Goal: Task Accomplishment & Management: Complete application form

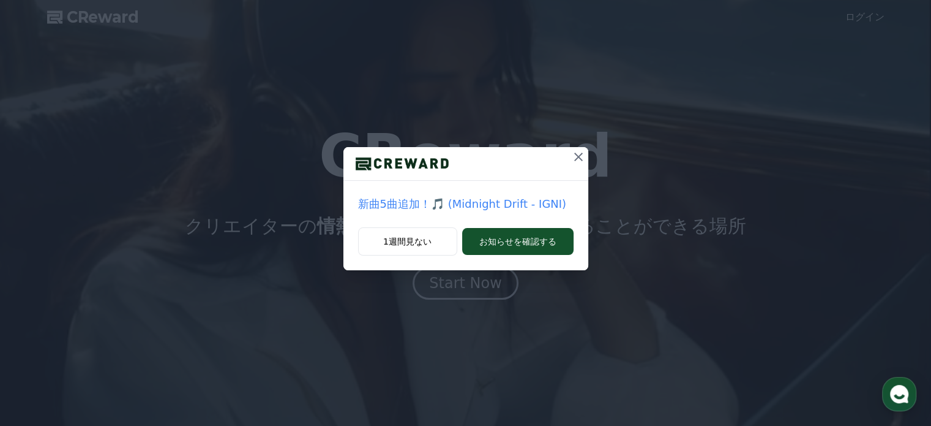
click at [579, 153] on icon at bounding box center [578, 156] width 15 height 15
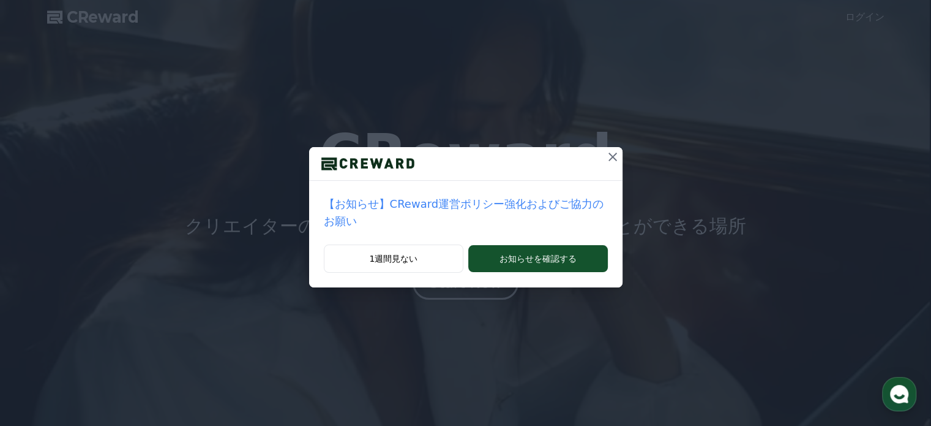
click at [606, 156] on icon at bounding box center [613, 156] width 15 height 15
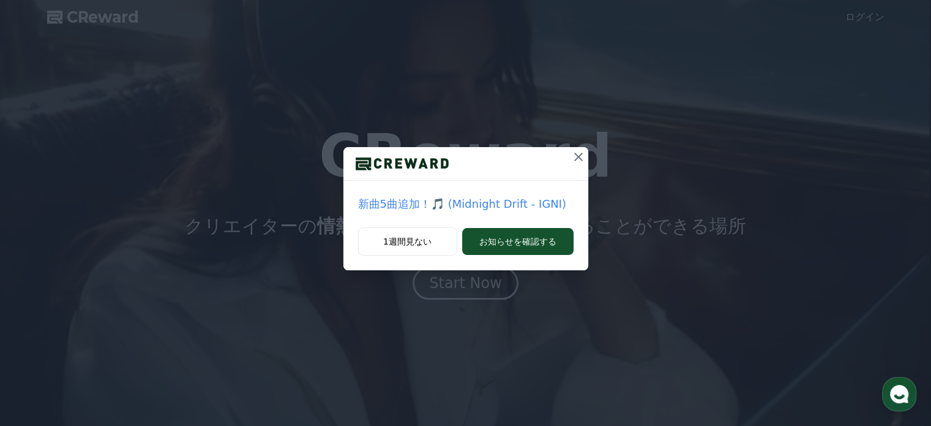
click at [577, 156] on icon at bounding box center [578, 156] width 9 height 9
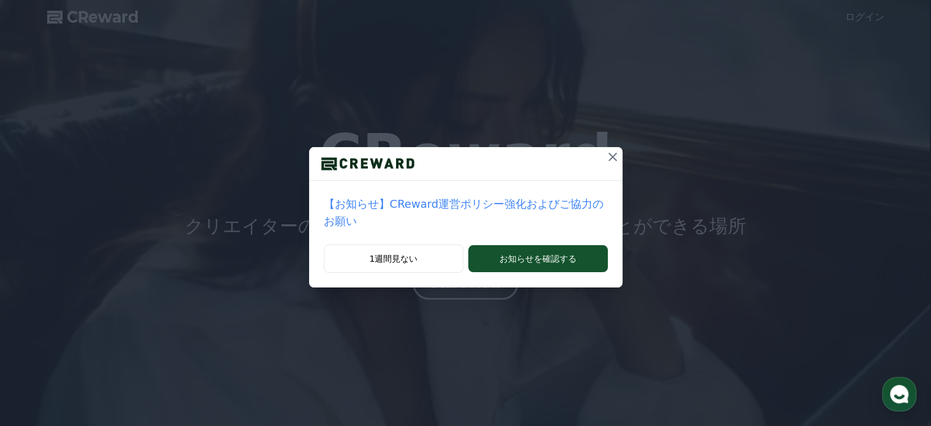
click at [609, 159] on icon at bounding box center [613, 156] width 9 height 9
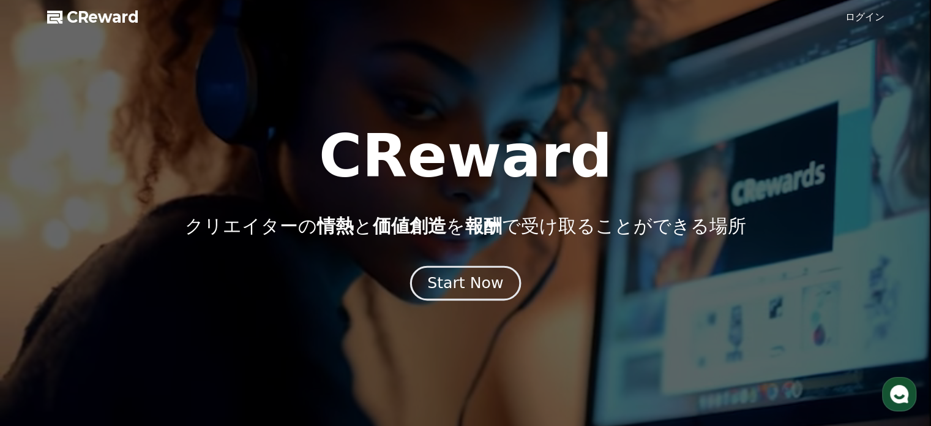
click at [487, 282] on div "Start Now" at bounding box center [465, 282] width 76 height 21
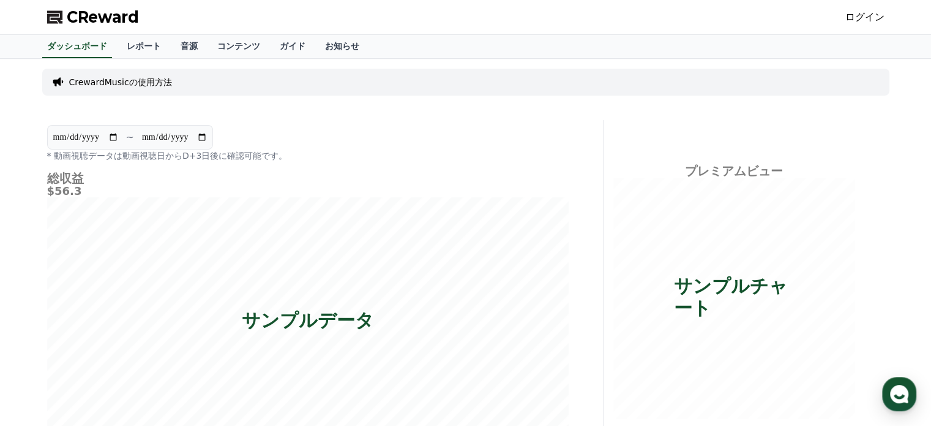
click at [877, 16] on link "ログイン" at bounding box center [865, 17] width 39 height 15
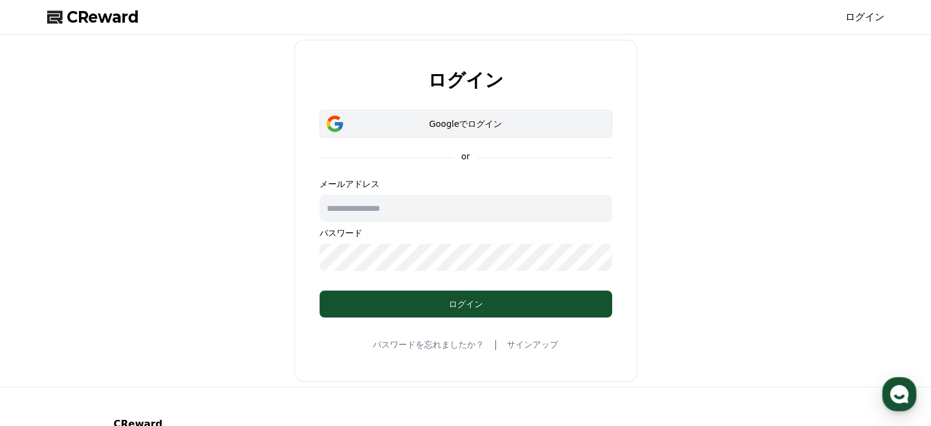
click at [467, 127] on div "Googleでログイン" at bounding box center [465, 124] width 257 height 12
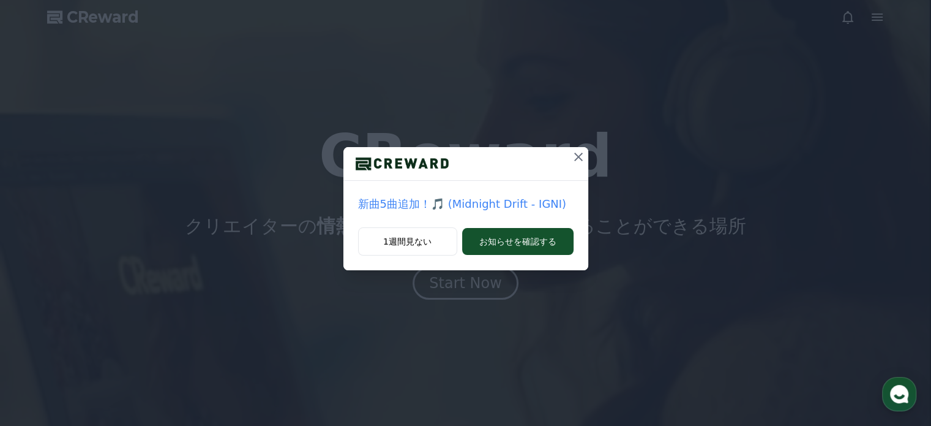
click at [572, 155] on icon at bounding box center [578, 156] width 15 height 15
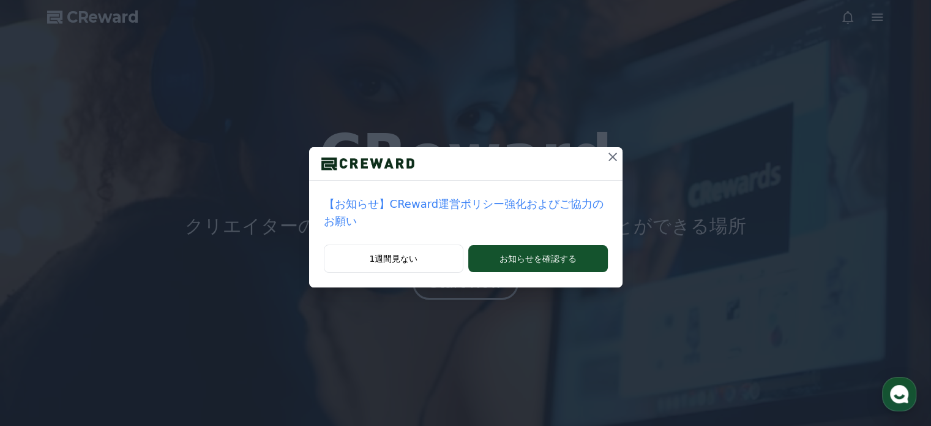
click at [606, 151] on icon at bounding box center [613, 156] width 15 height 15
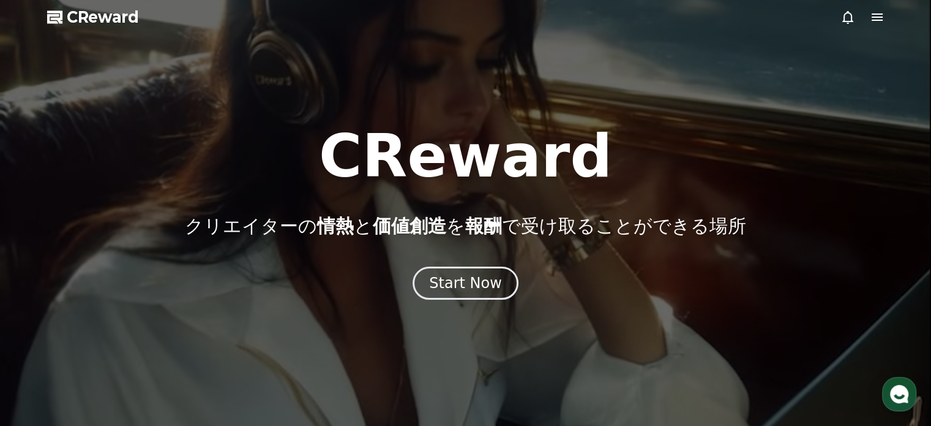
click at [879, 21] on icon at bounding box center [877, 17] width 15 height 15
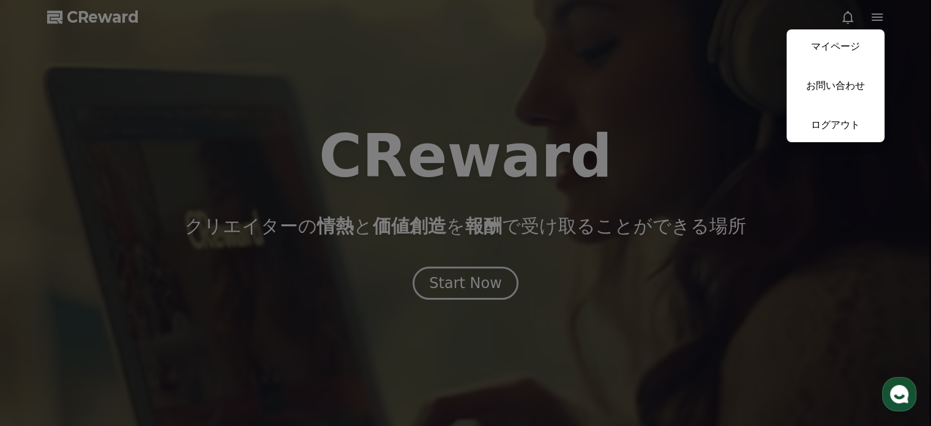
click at [504, 279] on button "close" at bounding box center [465, 213] width 931 height 426
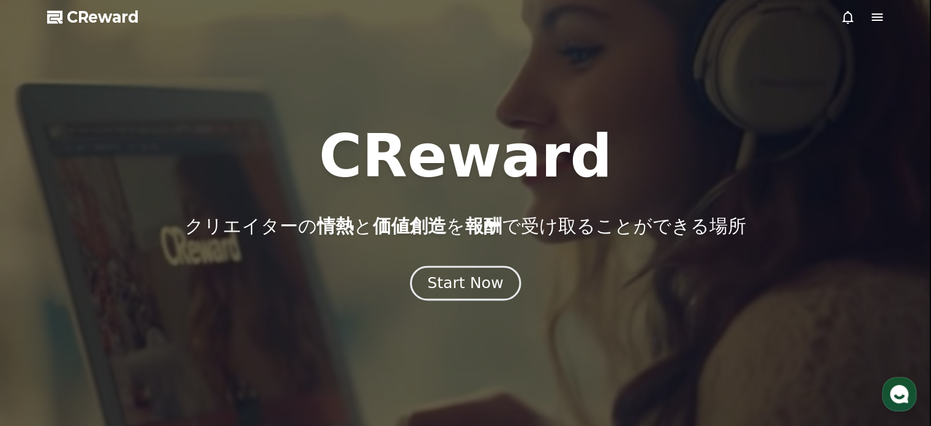
click at [479, 282] on div "Start Now" at bounding box center [465, 282] width 76 height 21
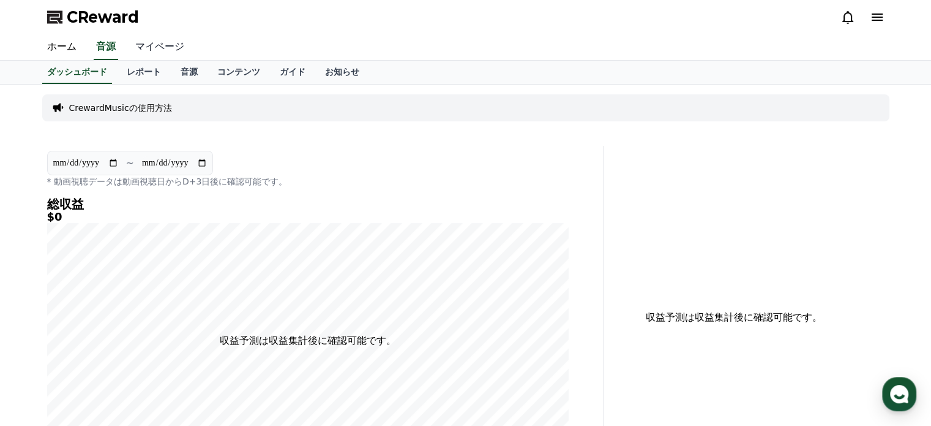
click at [142, 50] on link "マイページ" at bounding box center [160, 47] width 69 height 26
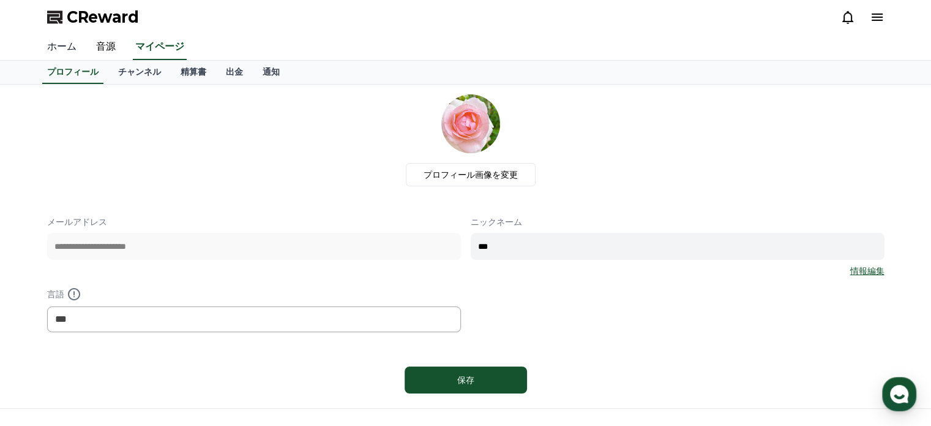
click at [64, 48] on link "ホーム" at bounding box center [61, 47] width 49 height 26
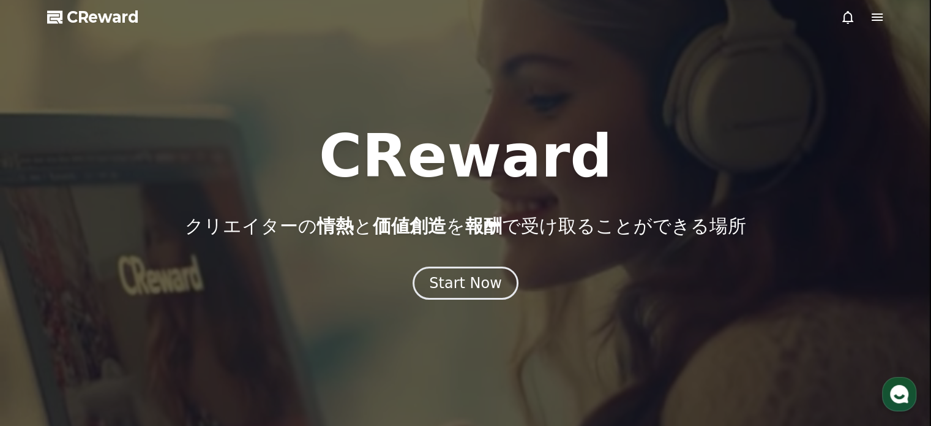
click at [841, 23] on icon at bounding box center [848, 17] width 15 height 15
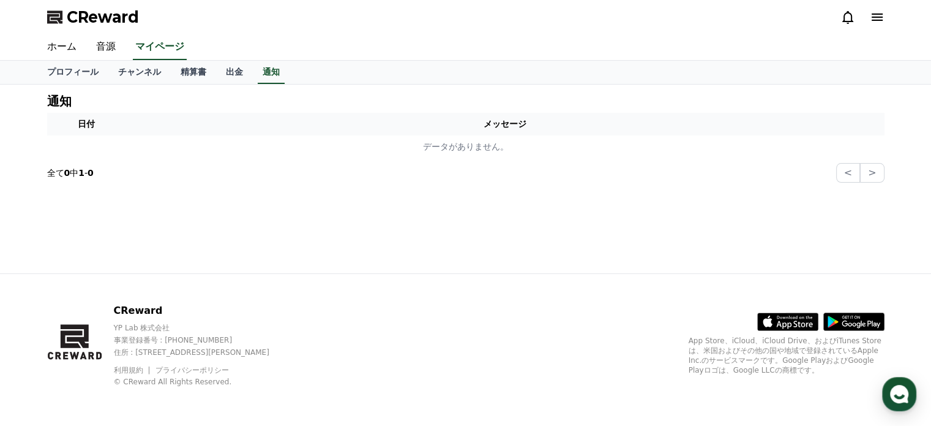
click at [872, 23] on icon at bounding box center [877, 17] width 15 height 15
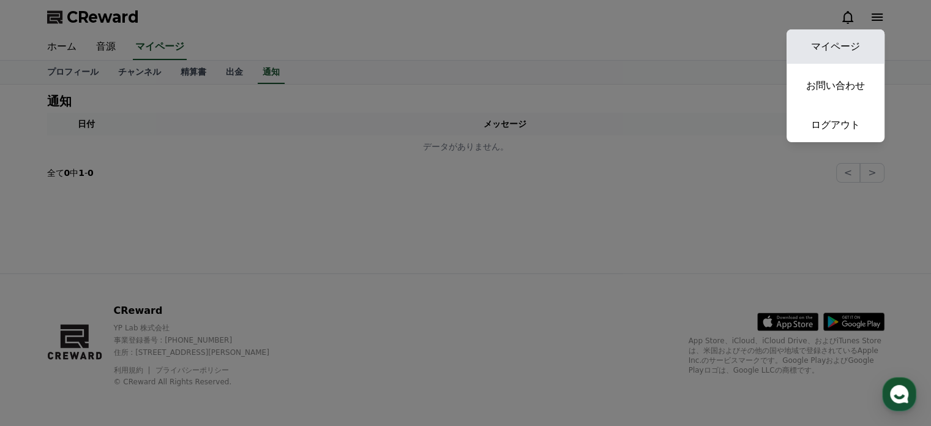
click at [821, 45] on link "マイページ" at bounding box center [836, 46] width 98 height 34
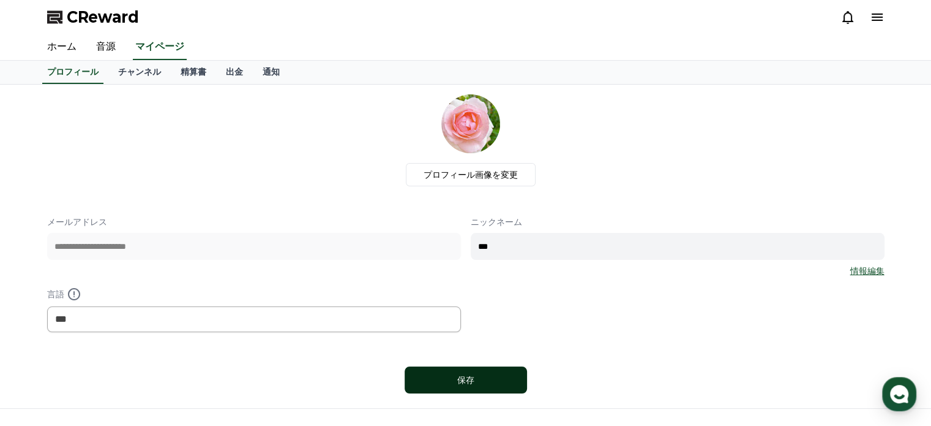
click at [509, 375] on button "保存" at bounding box center [466, 379] width 122 height 27
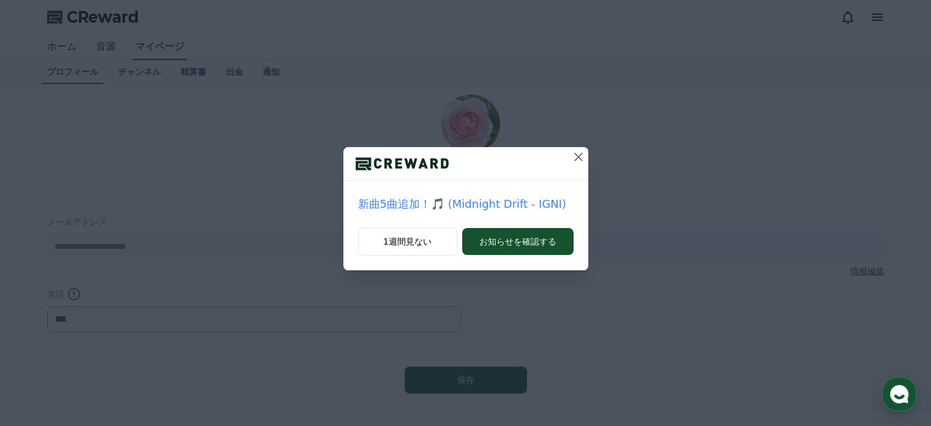
click at [578, 158] on icon at bounding box center [578, 156] width 15 height 15
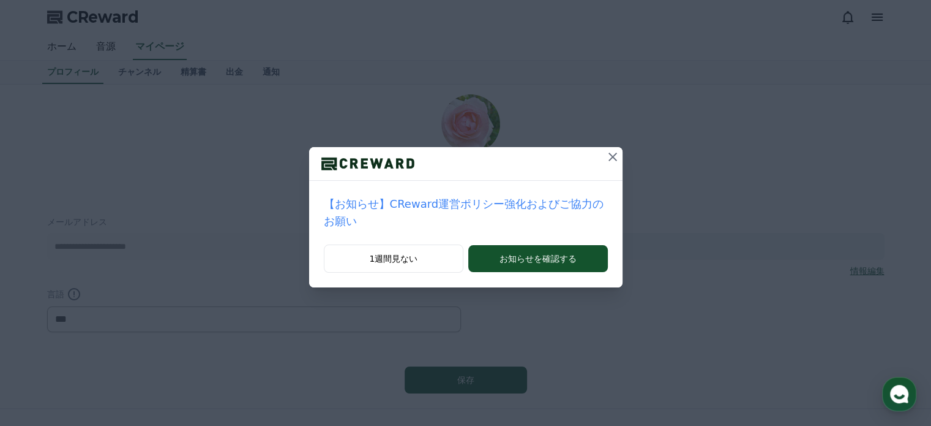
click at [610, 160] on button at bounding box center [613, 157] width 20 height 20
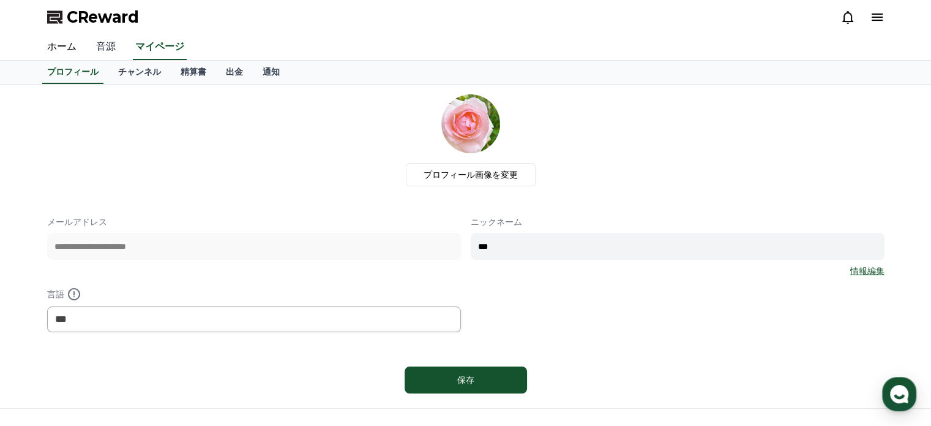
click at [98, 39] on link "音源" at bounding box center [105, 47] width 39 height 26
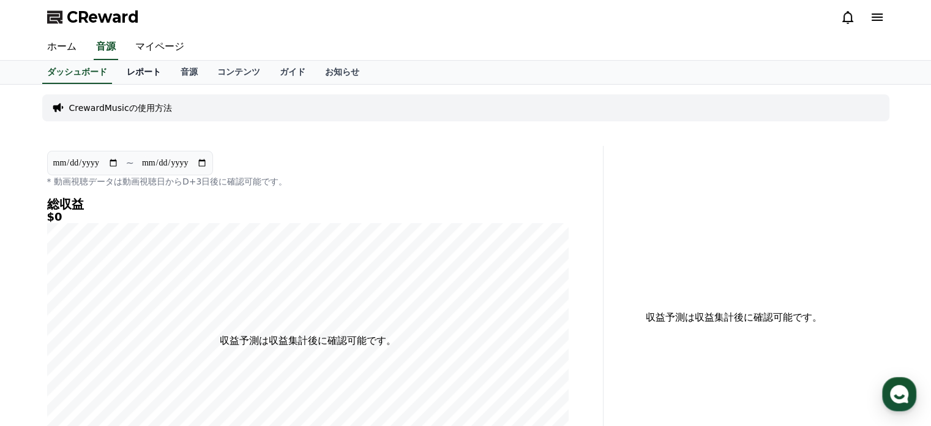
click at [124, 70] on link "レポート" at bounding box center [144, 72] width 54 height 23
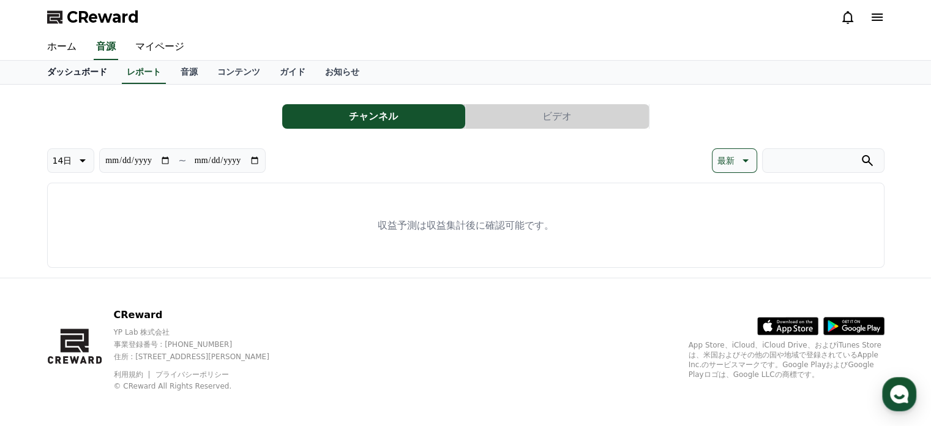
click at [85, 72] on link "ダッシュボード" at bounding box center [77, 72] width 80 height 23
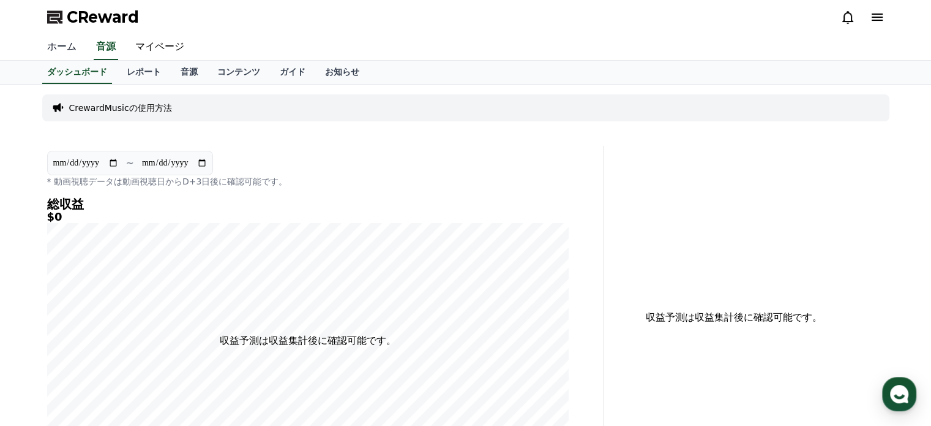
click at [62, 47] on link "ホーム" at bounding box center [61, 47] width 49 height 26
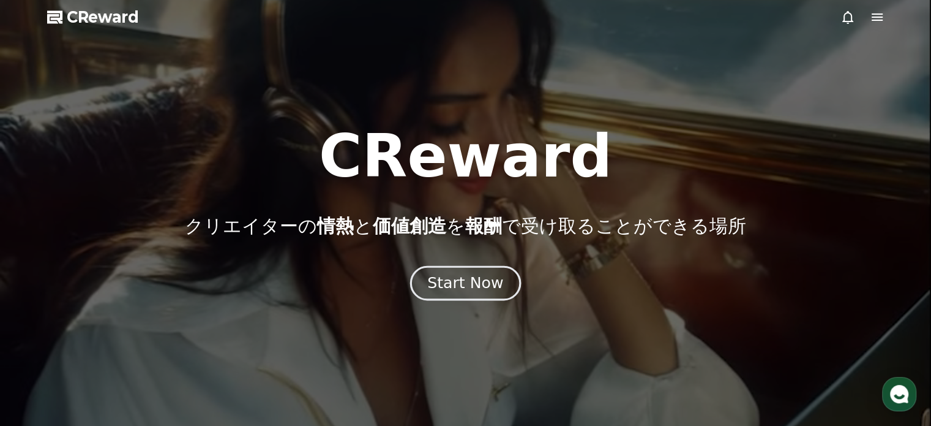
click at [470, 276] on div "Start Now" at bounding box center [465, 282] width 76 height 21
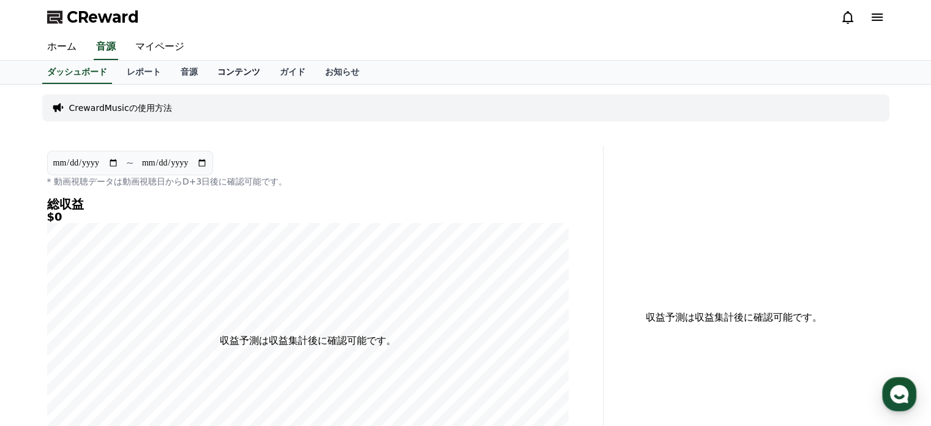
click at [214, 67] on link "コンテンツ" at bounding box center [239, 72] width 62 height 23
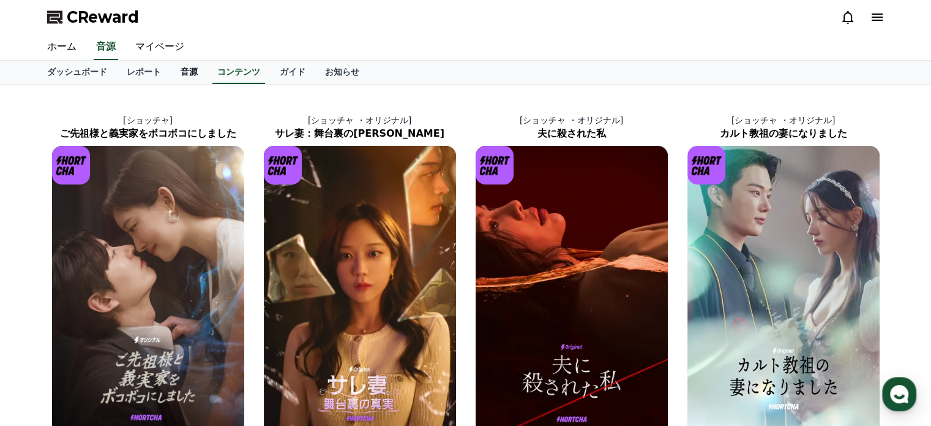
click at [173, 71] on link "音源" at bounding box center [189, 72] width 37 height 23
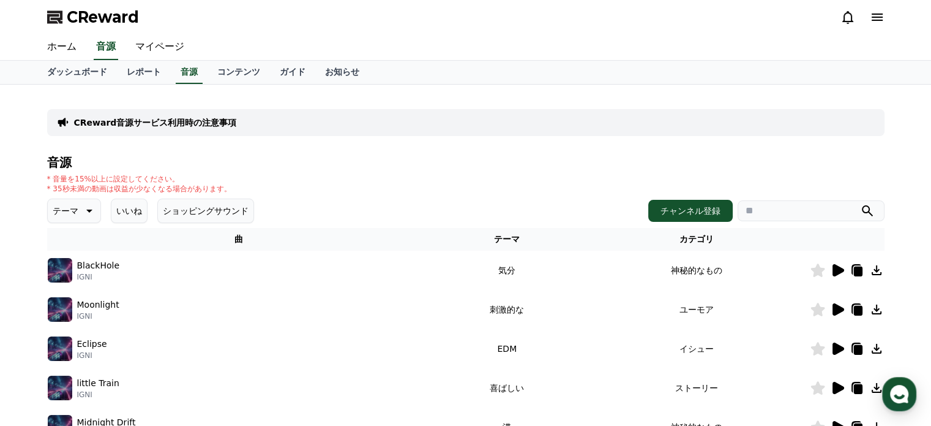
click at [86, 265] on p "BlackHole" at bounding box center [98, 265] width 42 height 13
click at [62, 265] on img at bounding box center [60, 270] width 24 height 24
click at [509, 265] on td "気分" at bounding box center [507, 269] width 152 height 39
click at [705, 266] on td "神秘的なもの" at bounding box center [697, 269] width 227 height 39
click at [120, 212] on button "いいね" at bounding box center [129, 210] width 37 height 24
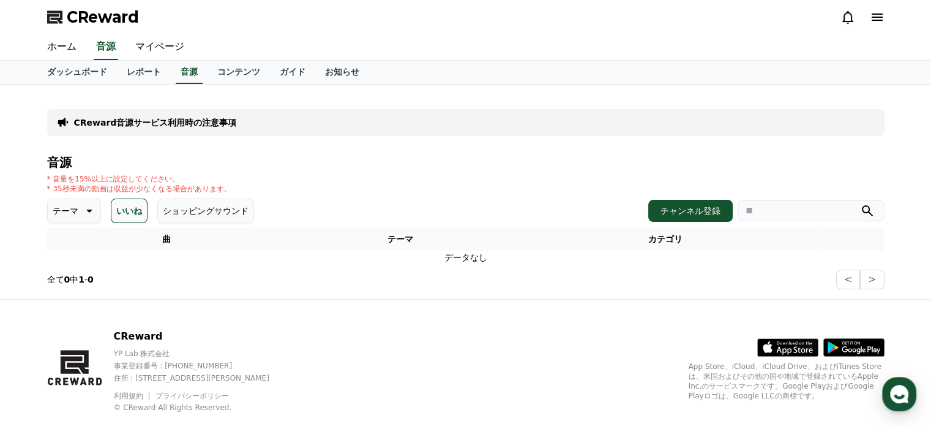
click at [120, 212] on button "いいね" at bounding box center [129, 210] width 37 height 24
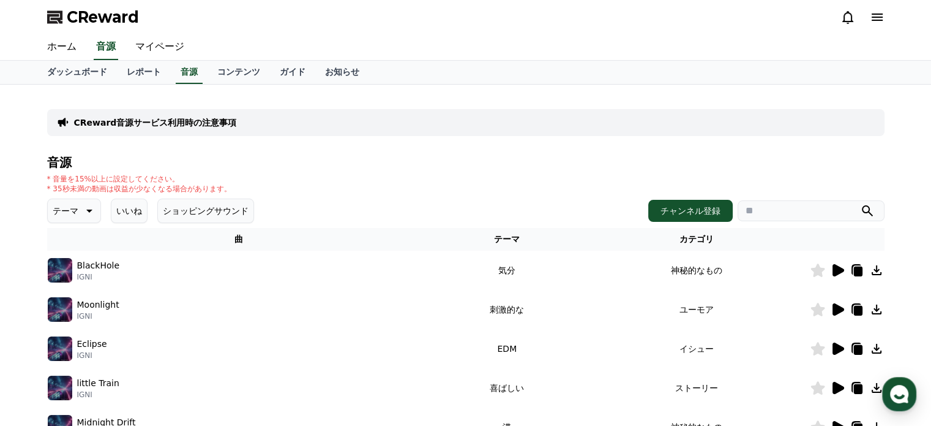
click at [86, 209] on icon at bounding box center [89, 210] width 6 height 3
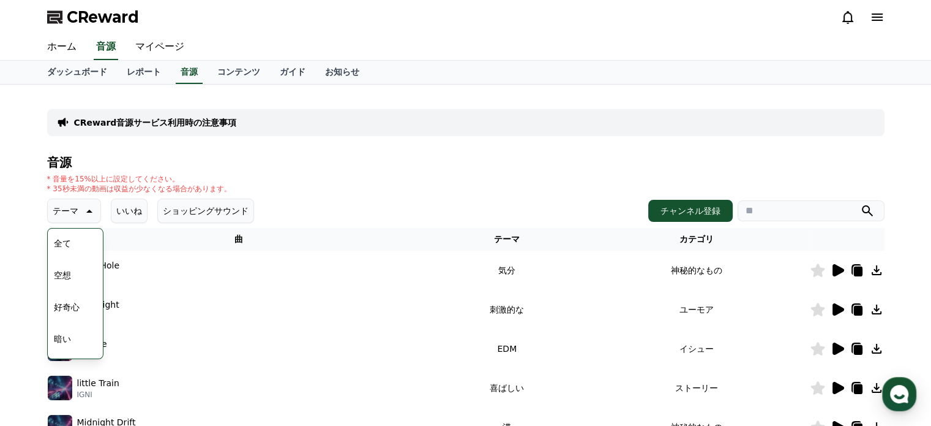
click at [206, 211] on button "ショッピングサウンド" at bounding box center [205, 210] width 97 height 24
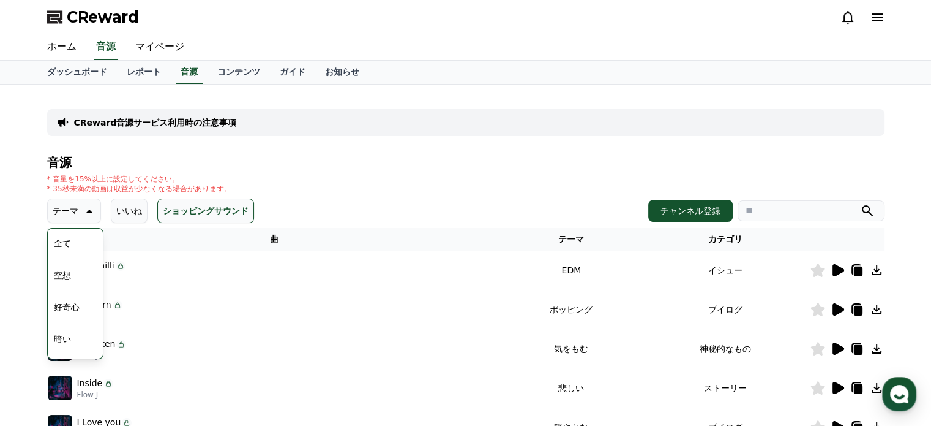
click at [68, 212] on p "テーマ" at bounding box center [66, 210] width 26 height 17
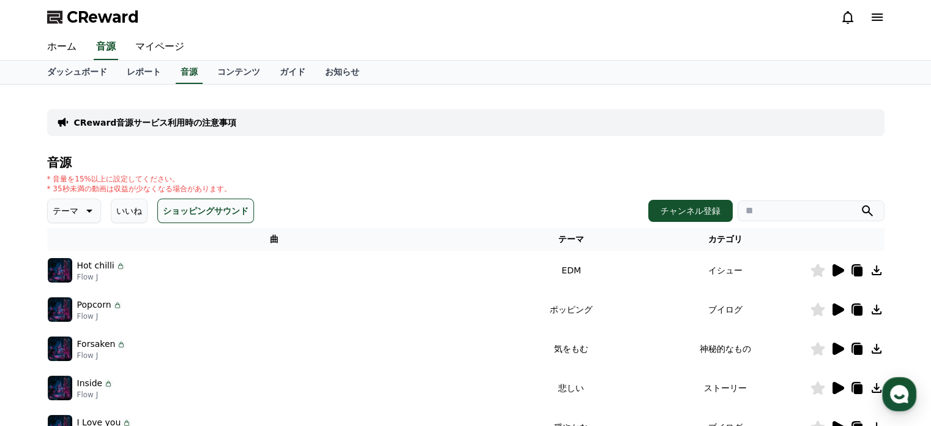
click at [72, 214] on button "テーマ" at bounding box center [74, 210] width 54 height 24
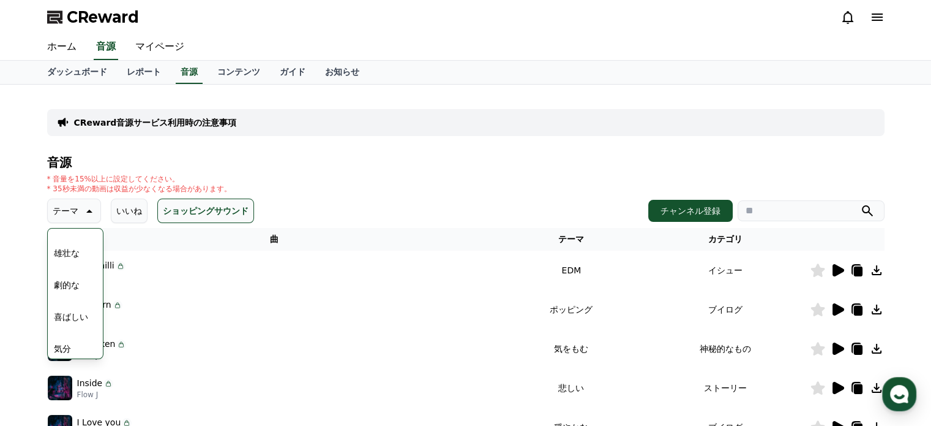
scroll to position [306, 0]
click at [340, 132] on div "CReward音源サービス利用時の注意事項" at bounding box center [466, 122] width 838 height 27
click at [247, 259] on div "Hot chilli Flow J" at bounding box center [274, 270] width 453 height 24
click at [139, 269] on div "Hot chilli Flow J" at bounding box center [274, 270] width 453 height 24
click at [65, 245] on button "喜ばしい" at bounding box center [71, 255] width 44 height 27
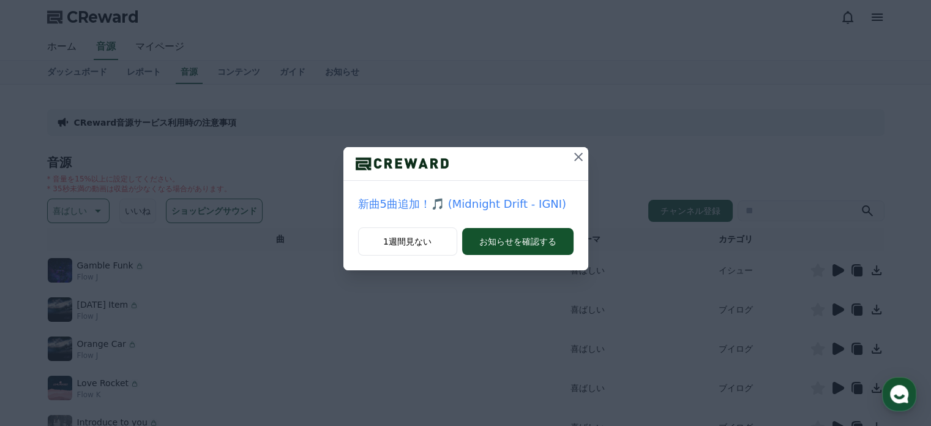
click at [580, 159] on icon at bounding box center [578, 156] width 9 height 9
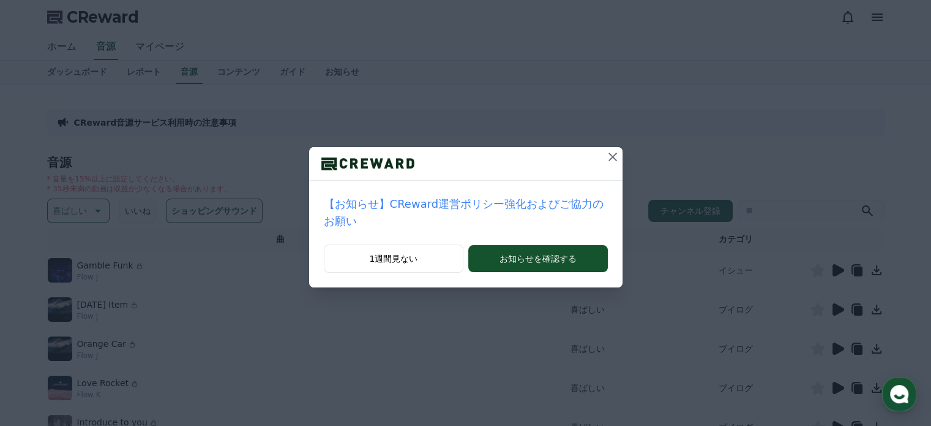
click at [606, 158] on icon at bounding box center [613, 156] width 15 height 15
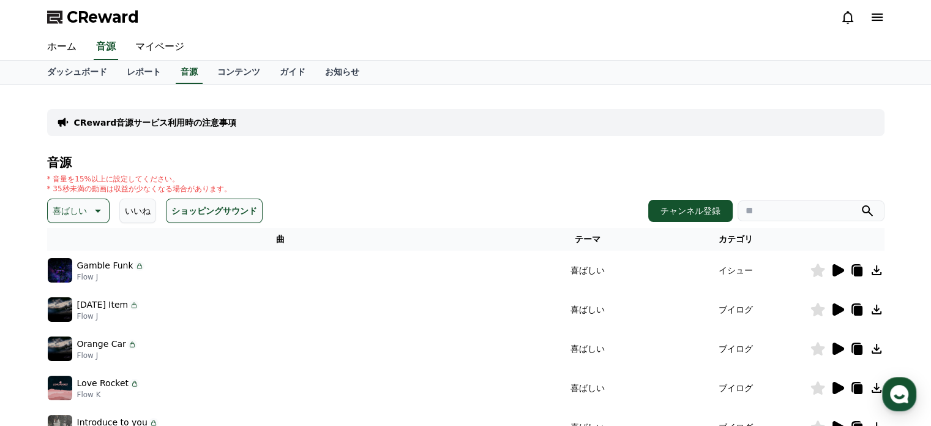
click at [89, 210] on icon at bounding box center [96, 210] width 15 height 15
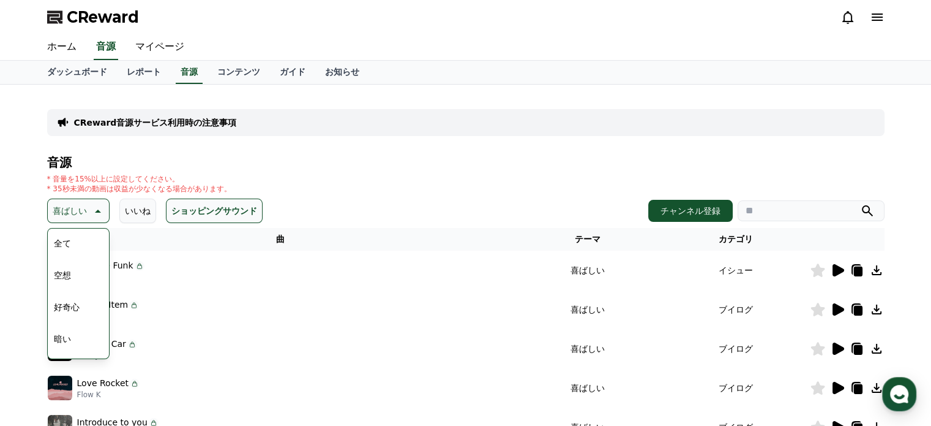
click at [65, 242] on button "全て" at bounding box center [62, 243] width 27 height 27
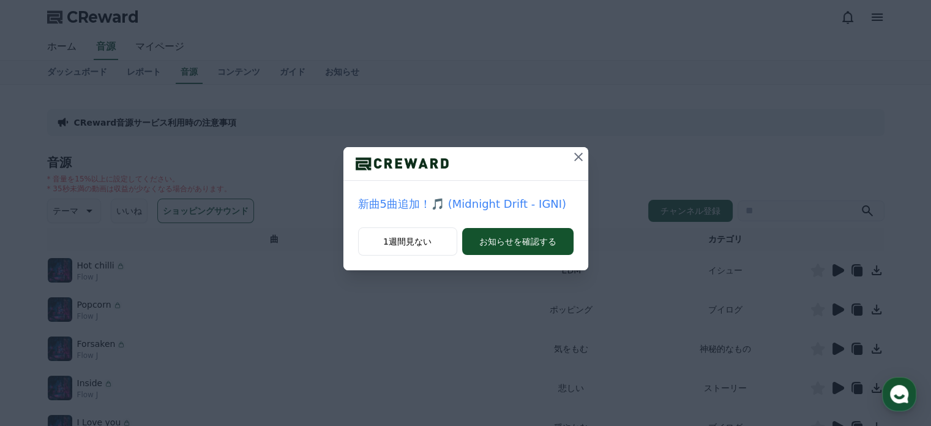
click at [580, 157] on icon at bounding box center [578, 156] width 15 height 15
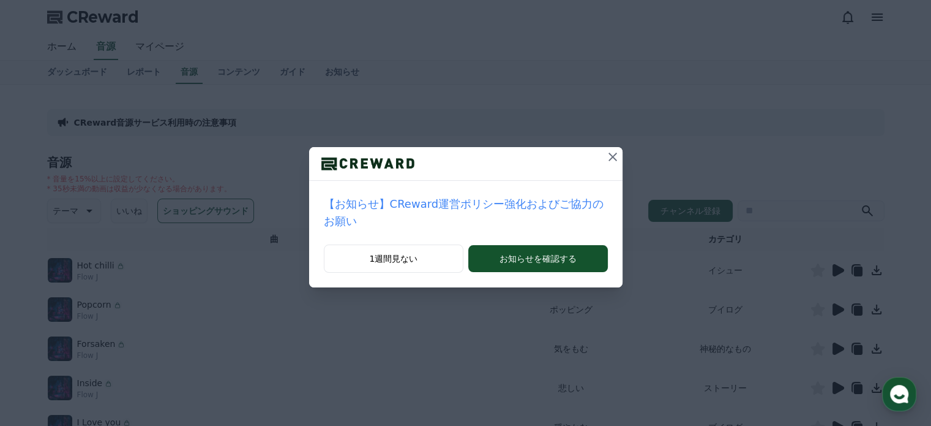
click at [606, 152] on icon at bounding box center [613, 156] width 15 height 15
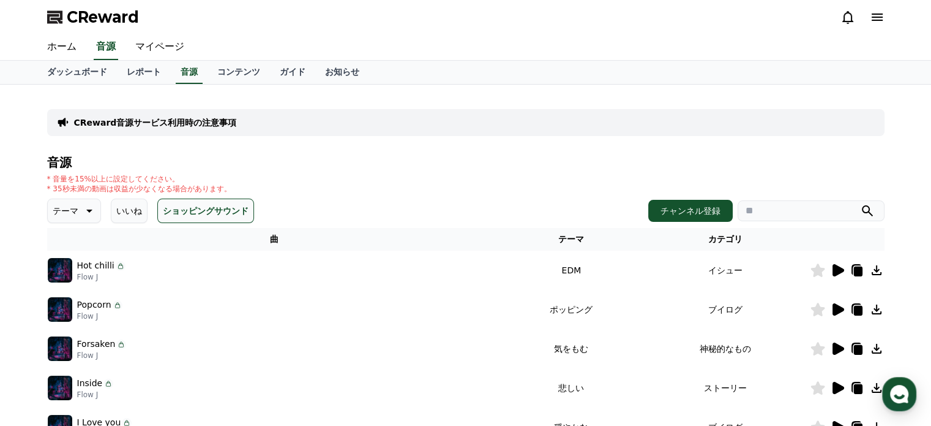
click at [64, 271] on img at bounding box center [60, 270] width 24 height 24
click at [105, 271] on p "Hot chilli" at bounding box center [95, 265] width 37 height 13
click at [831, 263] on icon at bounding box center [837, 270] width 15 height 15
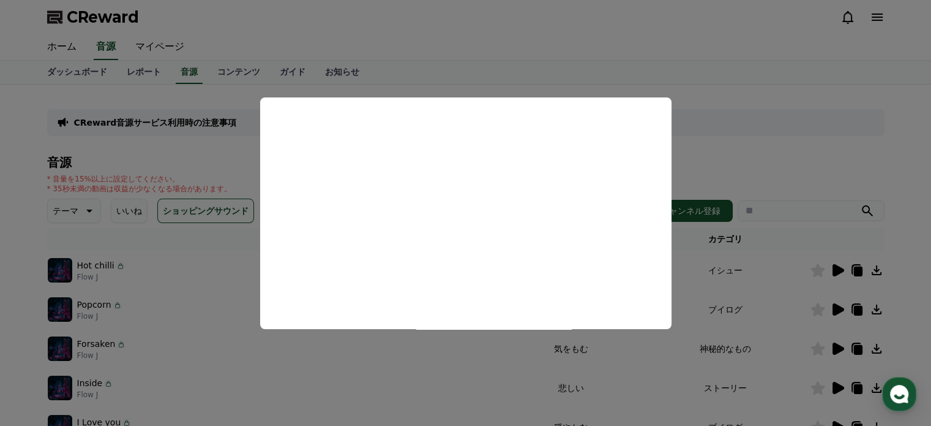
click at [759, 142] on button "close modal" at bounding box center [465, 213] width 931 height 426
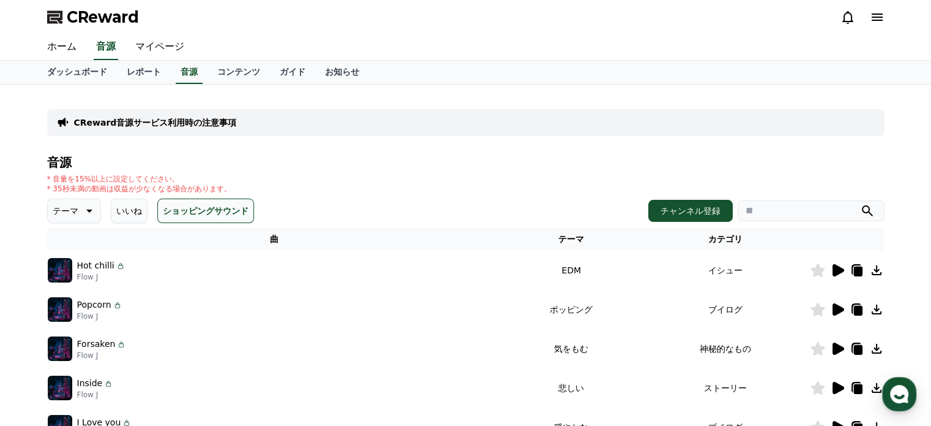
click at [86, 210] on icon at bounding box center [89, 210] width 6 height 3
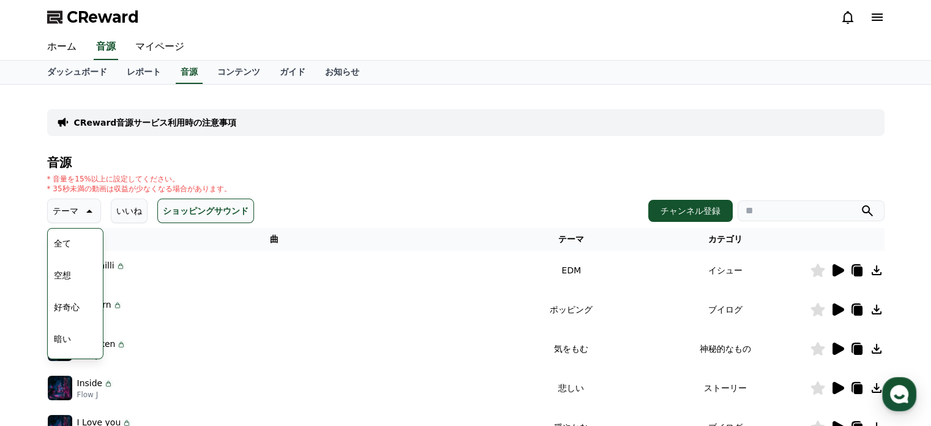
click at [73, 274] on button "空想" at bounding box center [62, 274] width 27 height 27
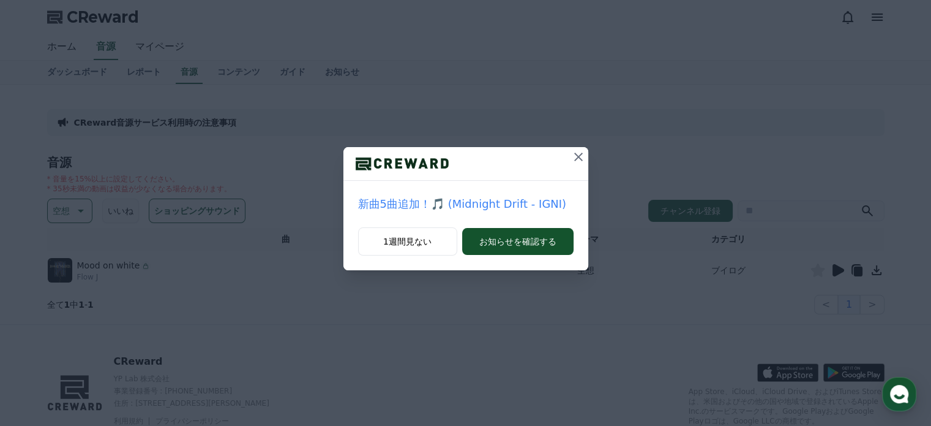
click at [579, 162] on icon at bounding box center [578, 156] width 15 height 15
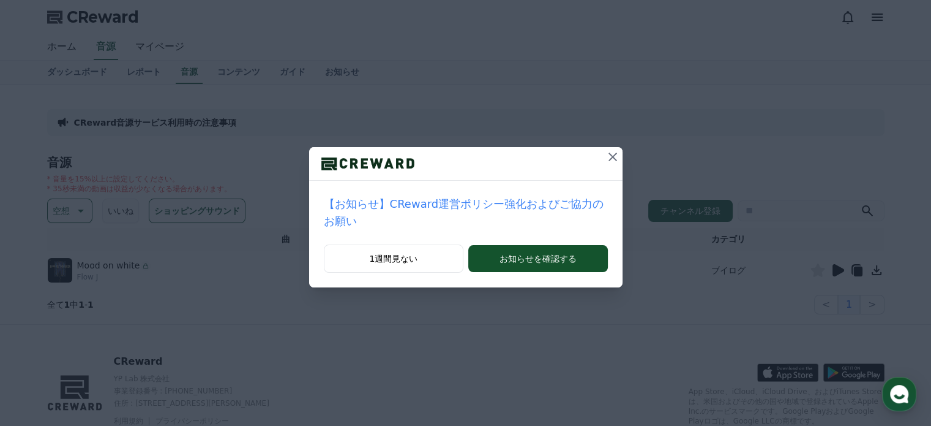
click at [579, 162] on div at bounding box center [466, 164] width 314 height 34
click at [612, 158] on div "【お知らせ】CReward運営ポリシー強化およびご協力のお願い 1週間見ない お知らせを確認する" at bounding box center [465, 153] width 931 height 307
click at [606, 156] on icon at bounding box center [613, 156] width 15 height 15
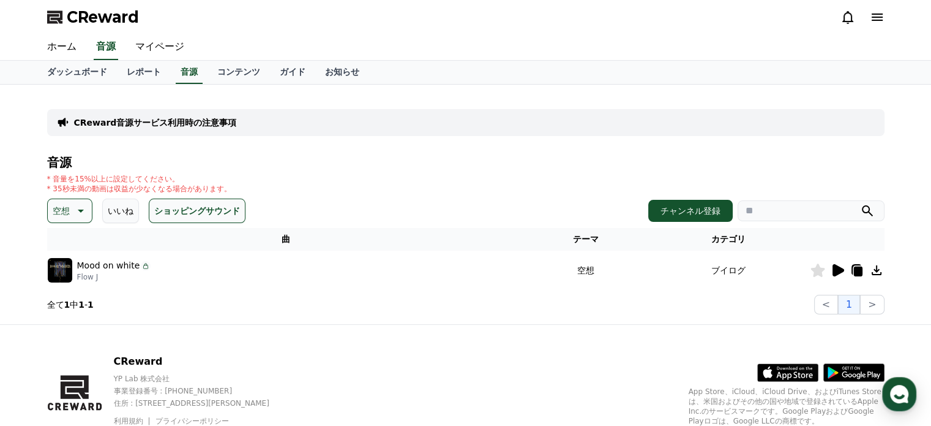
click at [841, 274] on icon at bounding box center [837, 270] width 15 height 15
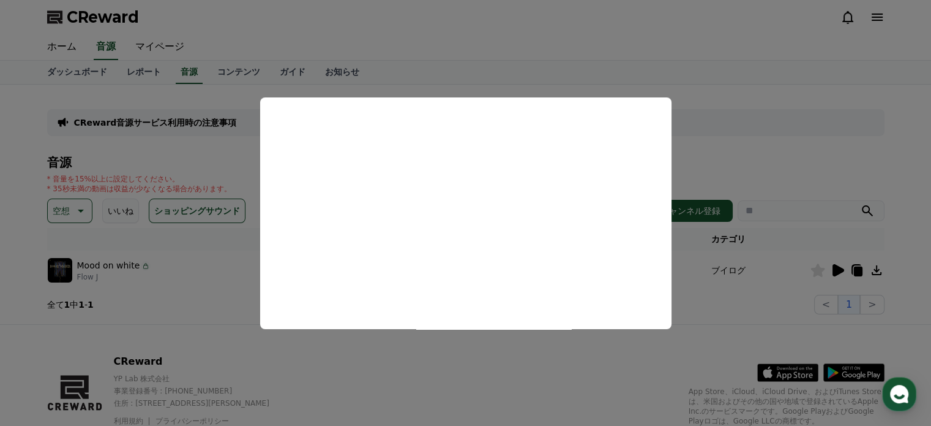
click at [759, 97] on button "close modal" at bounding box center [465, 213] width 931 height 426
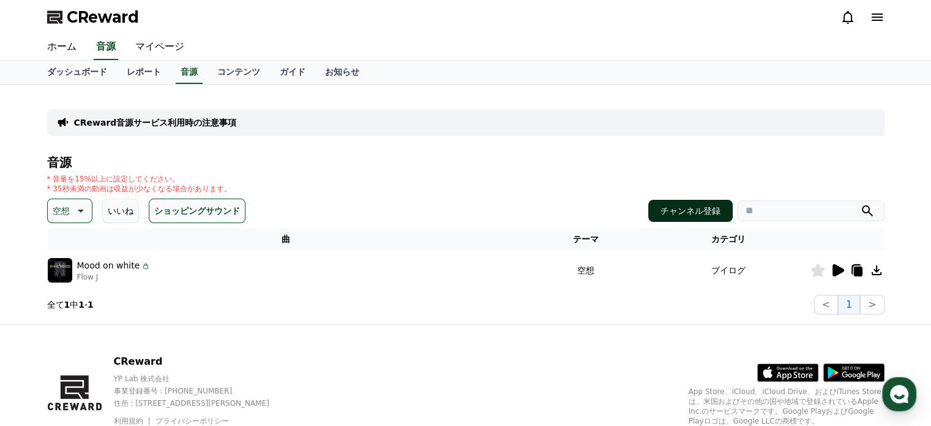
click at [676, 210] on button "チャンネル登録" at bounding box center [690, 211] width 84 height 22
click at [151, 44] on link "マイページ" at bounding box center [160, 47] width 69 height 26
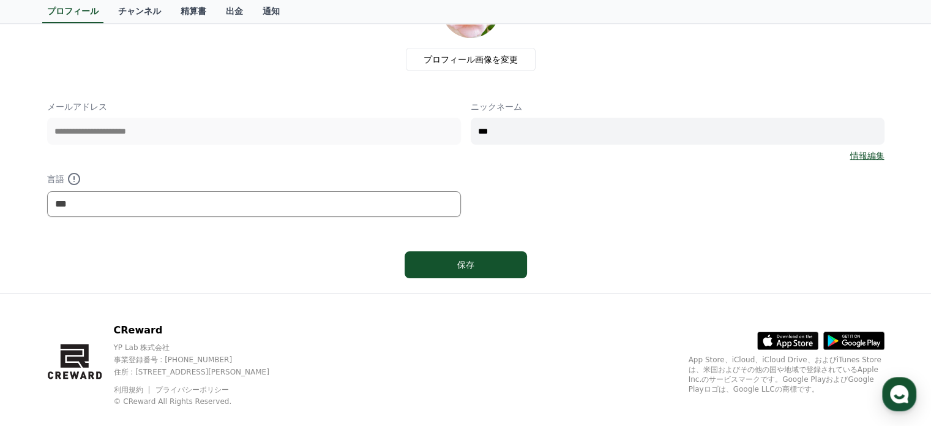
scroll to position [122, 0]
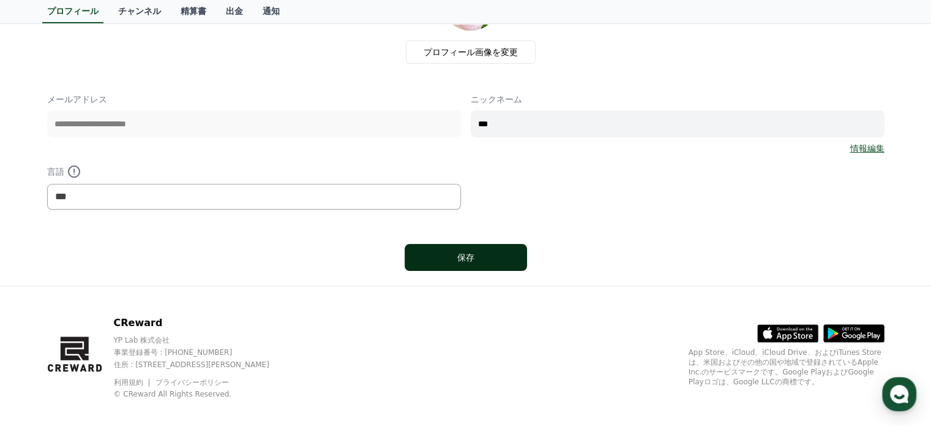
click at [471, 244] on button "保存" at bounding box center [466, 257] width 122 height 27
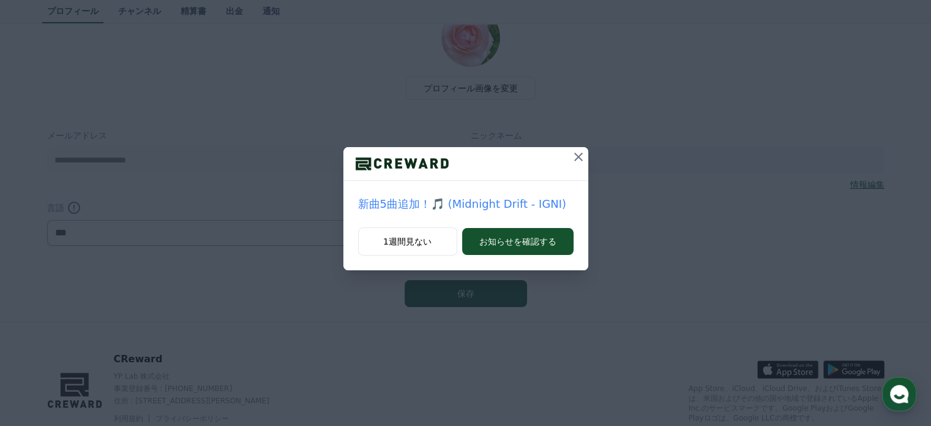
click at [578, 156] on icon at bounding box center [578, 156] width 9 height 9
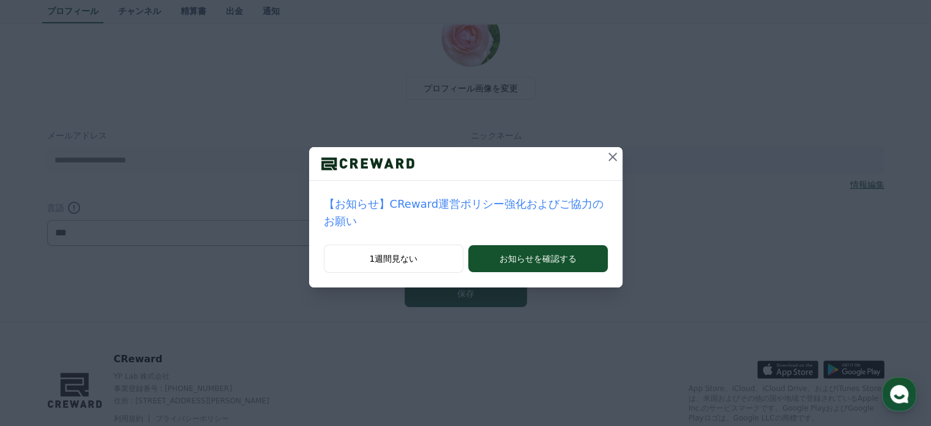
click at [606, 161] on icon at bounding box center [613, 156] width 15 height 15
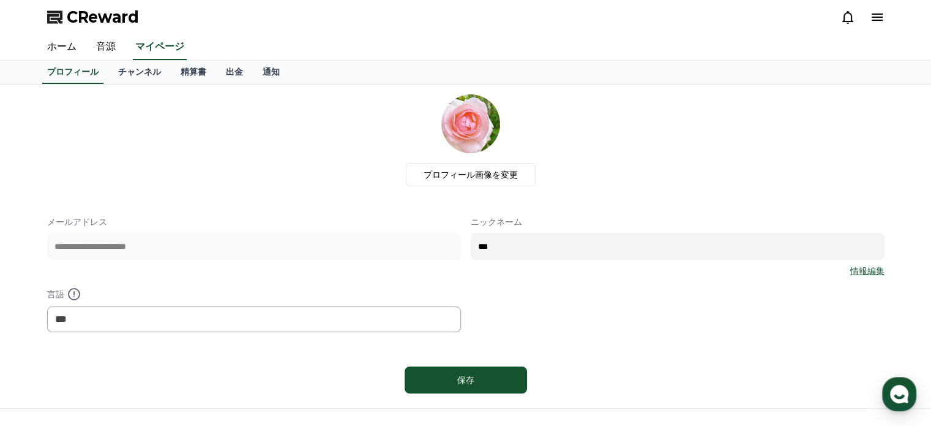
click at [879, 19] on icon at bounding box center [877, 17] width 15 height 15
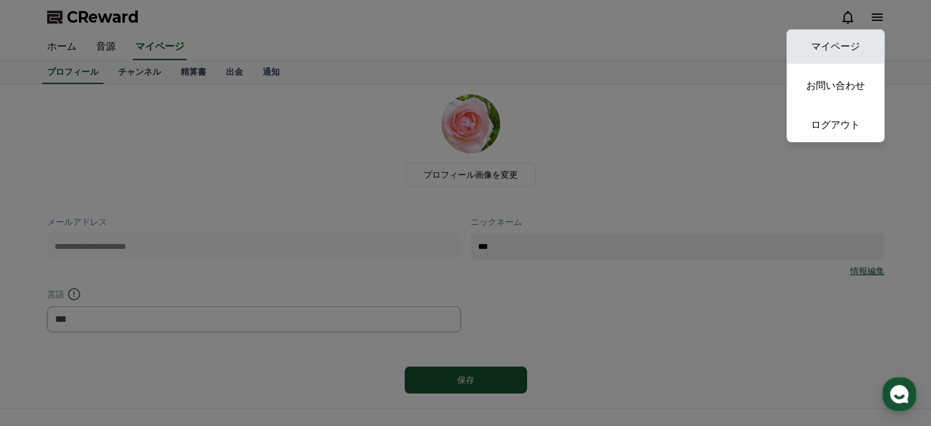
click at [843, 47] on link "マイページ" at bounding box center [836, 46] width 98 height 34
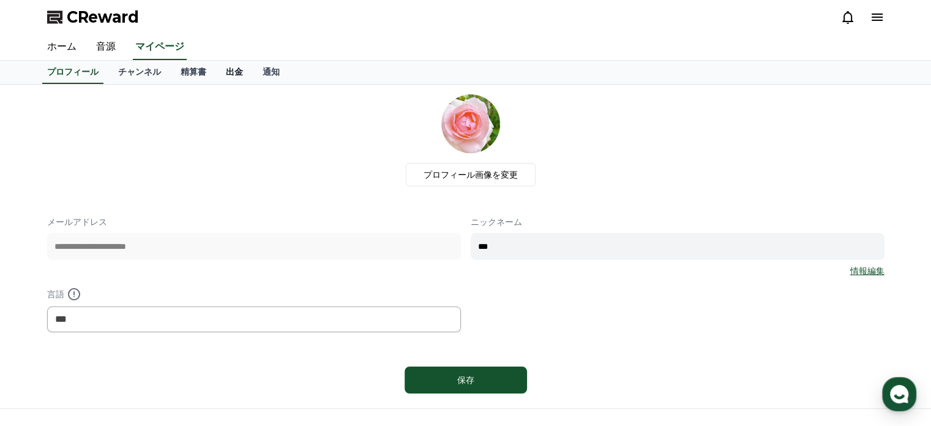
click at [216, 75] on link "出金" at bounding box center [234, 72] width 37 height 23
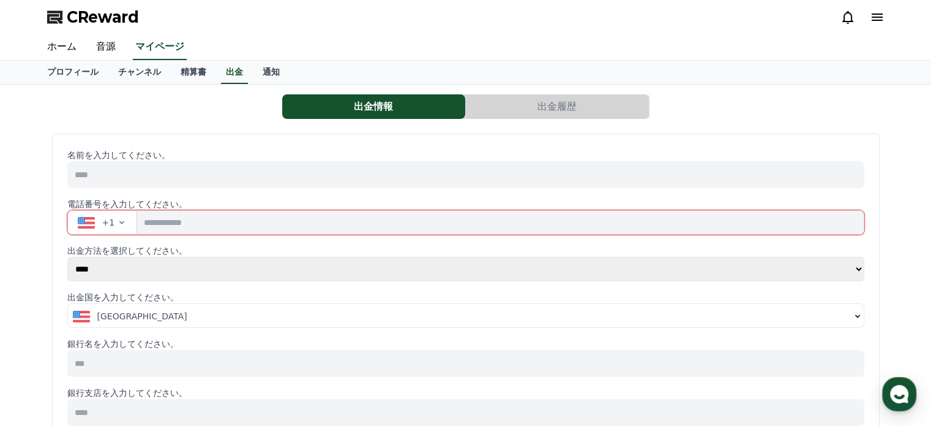
click at [117, 223] on icon "button" at bounding box center [122, 222] width 10 height 10
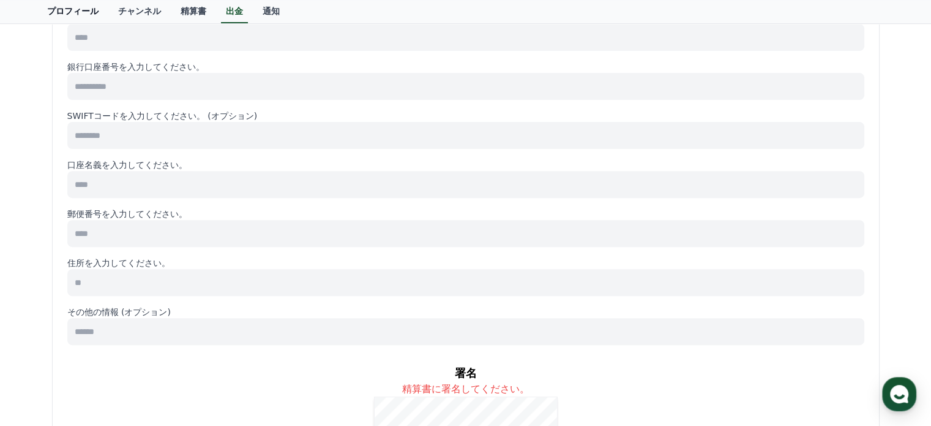
scroll to position [122, 0]
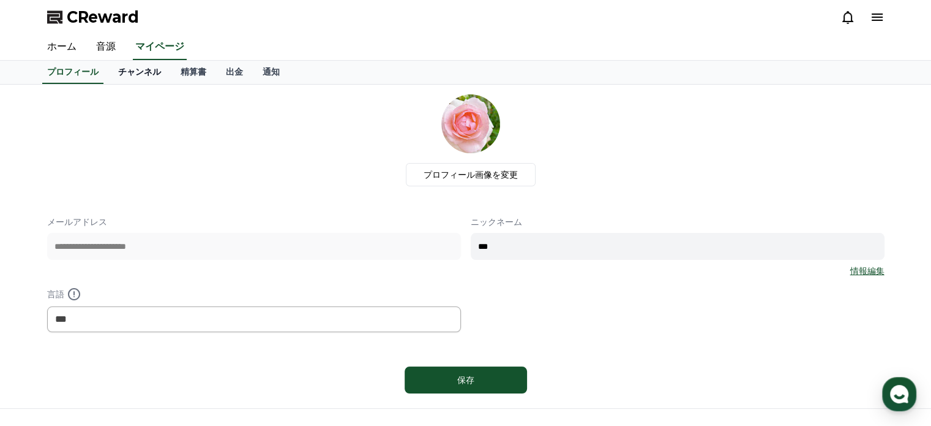
click at [118, 75] on link "チャンネル" at bounding box center [139, 72] width 62 height 23
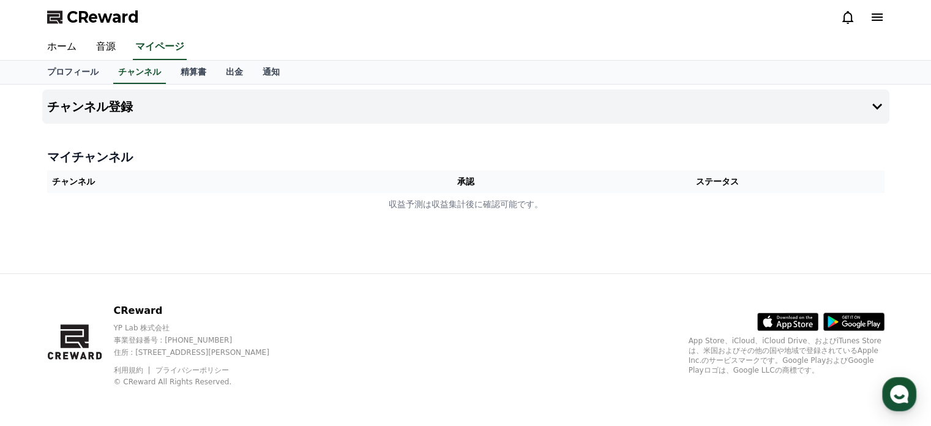
click at [375, 72] on div "プロフィール チャンネル 精算書 出金 通知" at bounding box center [465, 72] width 857 height 23
click at [873, 23] on icon at bounding box center [877, 17] width 15 height 15
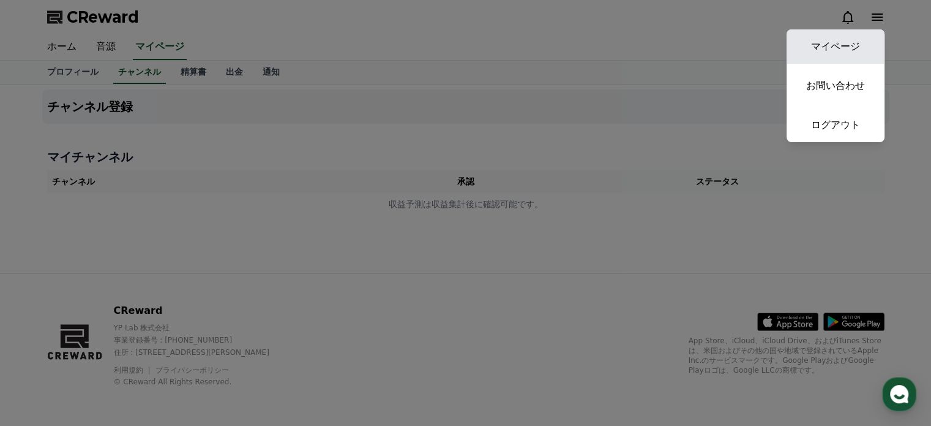
click at [849, 47] on link "マイページ" at bounding box center [836, 46] width 98 height 34
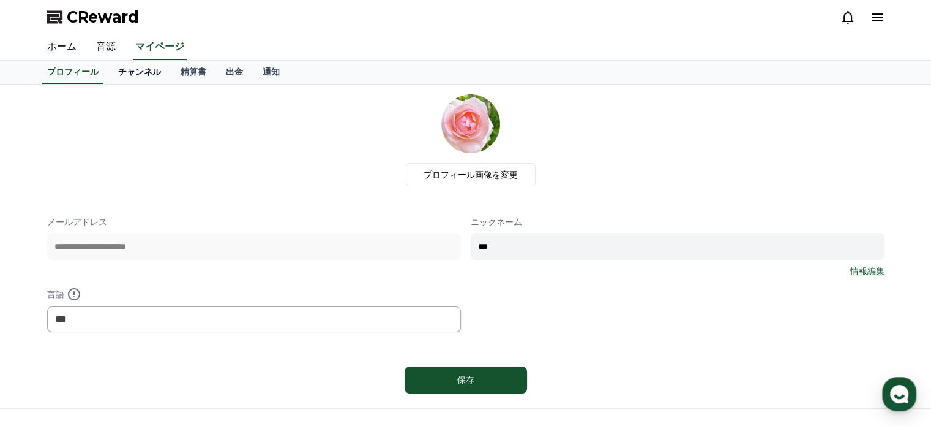
click at [122, 66] on link "チャンネル" at bounding box center [139, 72] width 62 height 23
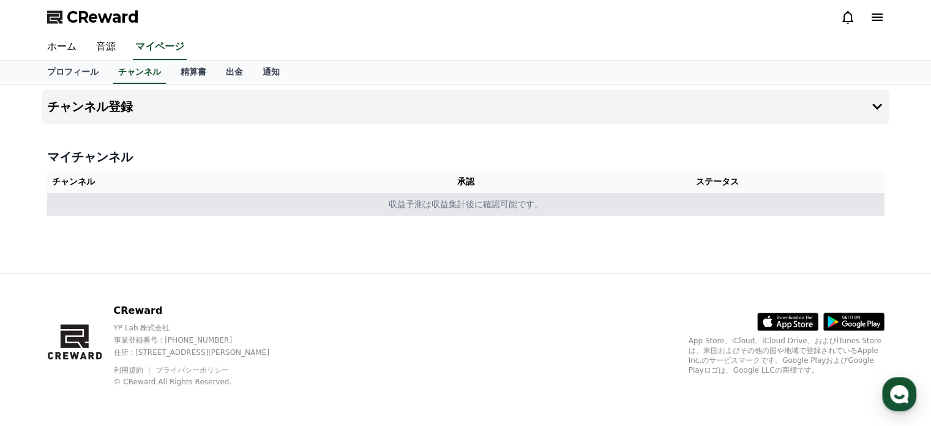
drag, startPoint x: 194, startPoint y: 202, endPoint x: 148, endPoint y: 194, distance: 47.2
click at [148, 194] on td "収益予測は収益集計後に確認可能です。" at bounding box center [466, 204] width 838 height 23
click at [84, 199] on td "収益予測は収益集計後に確認可能です。" at bounding box center [466, 204] width 838 height 23
click at [54, 199] on td "収益予測は収益集計後に確認可能です。" at bounding box center [466, 204] width 838 height 23
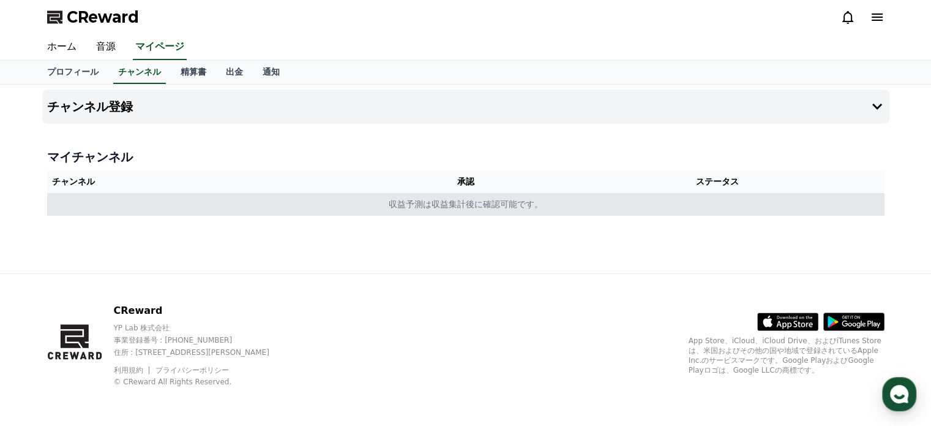
drag, startPoint x: 54, startPoint y: 199, endPoint x: 59, endPoint y: 193, distance: 7.5
click at [59, 193] on td "収益予測は収益集計後に確認可能です。" at bounding box center [466, 204] width 838 height 23
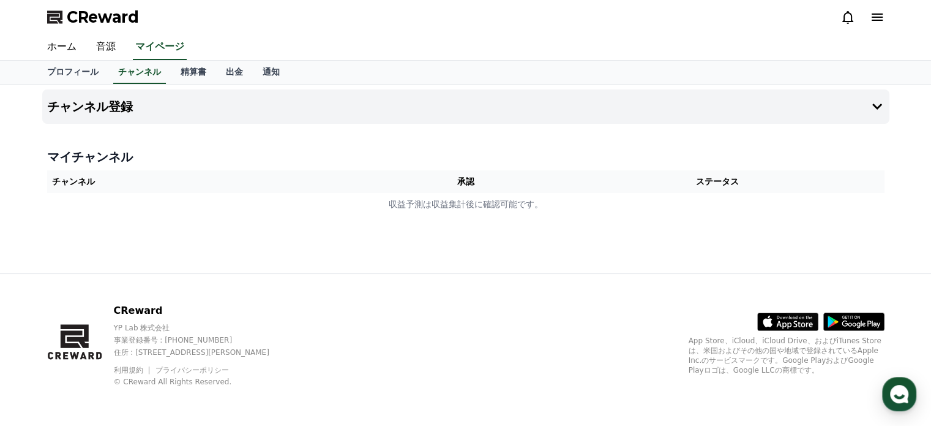
click at [61, 172] on th "チャンネル" at bounding box center [214, 181] width 334 height 23
click at [75, 163] on h4 "マイチャンネル" at bounding box center [466, 156] width 838 height 17
click at [75, 179] on th "チャンネル" at bounding box center [214, 181] width 334 height 23
click at [475, 171] on th "承認" at bounding box center [465, 181] width 171 height 23
click at [849, 105] on button "チャンネル登録" at bounding box center [465, 106] width 847 height 34
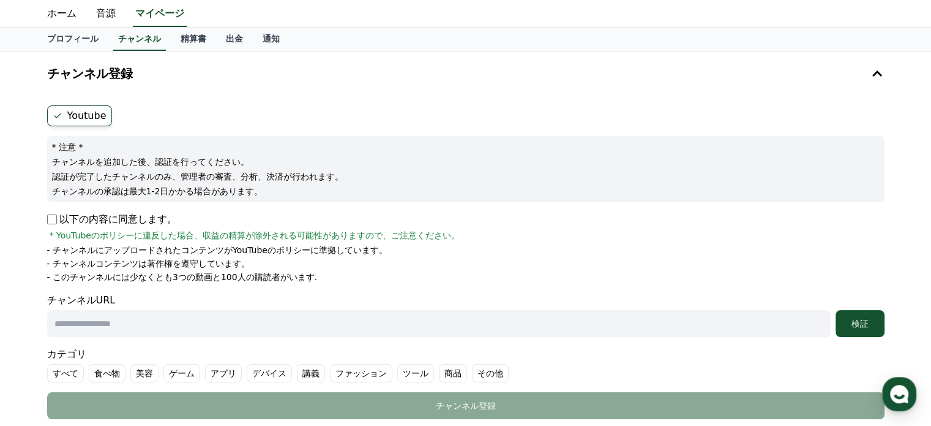
scroll to position [61, 0]
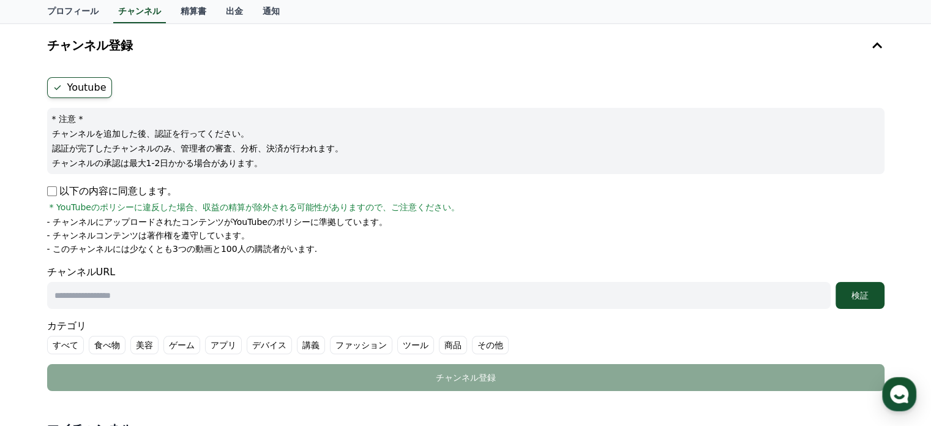
click at [78, 291] on input "text" at bounding box center [439, 295] width 784 height 27
paste input "**********"
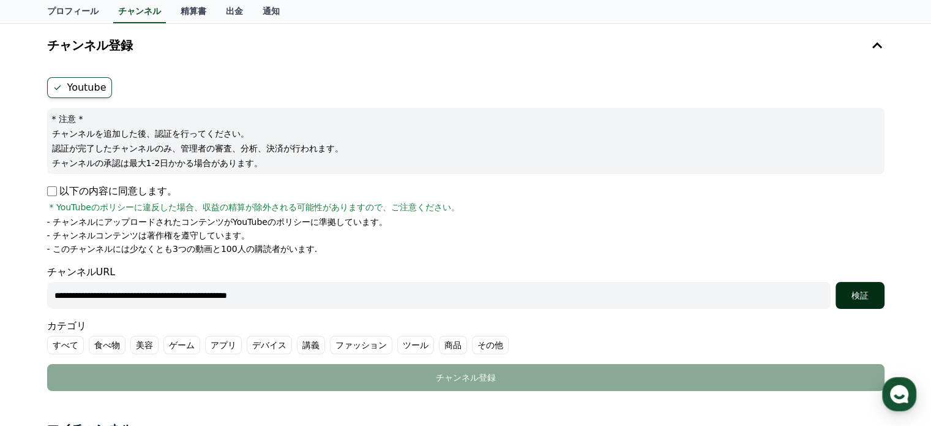
type input "**********"
click at [853, 296] on div "検証" at bounding box center [860, 295] width 39 height 12
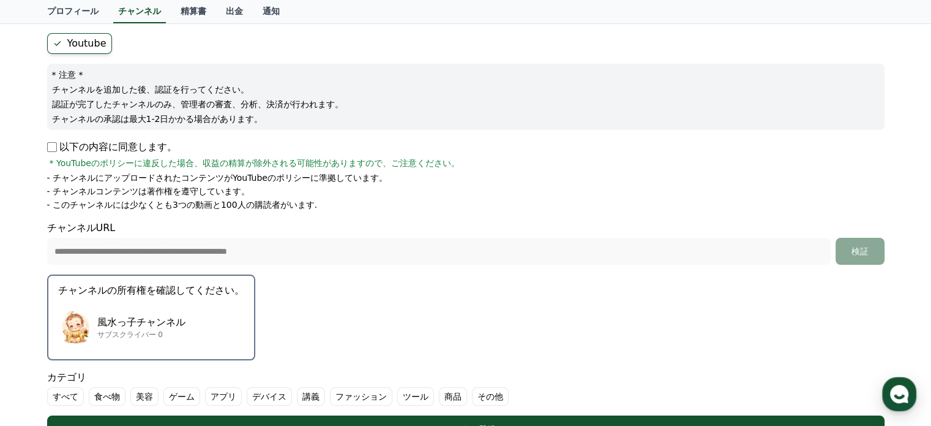
scroll to position [184, 0]
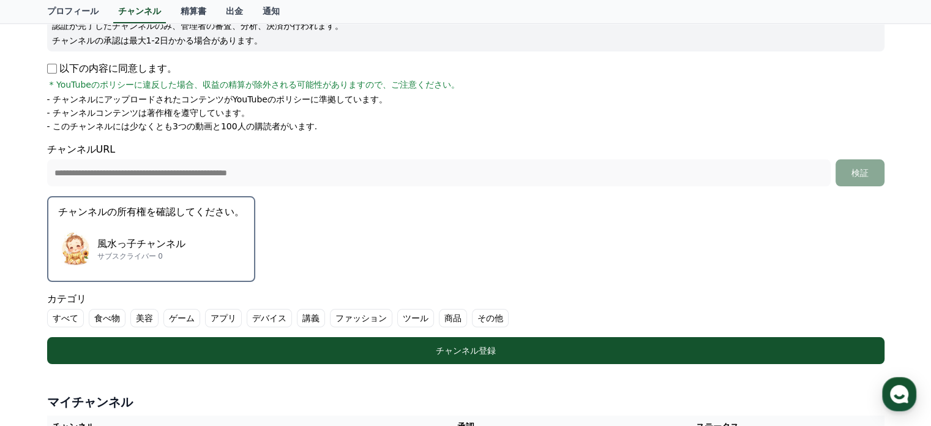
click at [184, 249] on div "風水っ子チャンネル サブスクライバー 0" at bounding box center [151, 248] width 186 height 49
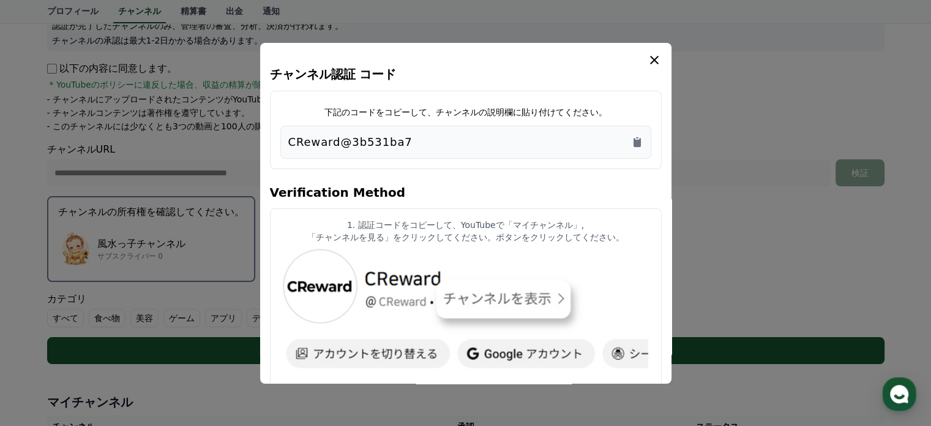
drag, startPoint x: 424, startPoint y: 138, endPoint x: 277, endPoint y: 135, distance: 147.0
click at [277, 135] on div "下記のコードをコピーして、チャンネルの説明欄に貼り付けてください。 CReward@3b531ba7" at bounding box center [466, 130] width 392 height 78
drag, startPoint x: 333, startPoint y: 139, endPoint x: 640, endPoint y: 141, distance: 307.4
click at [640, 141] on icon "Copy to clipboard" at bounding box center [637, 142] width 7 height 9
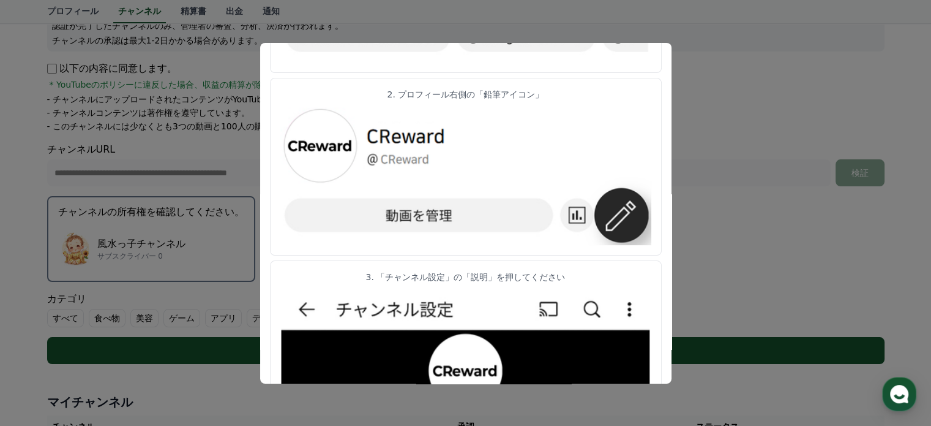
scroll to position [306, 0]
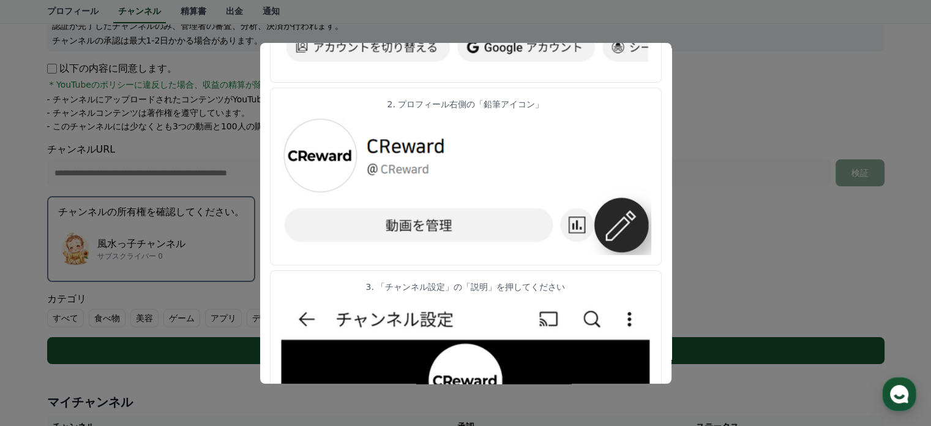
click at [236, 142] on button "close modal" at bounding box center [465, 213] width 931 height 426
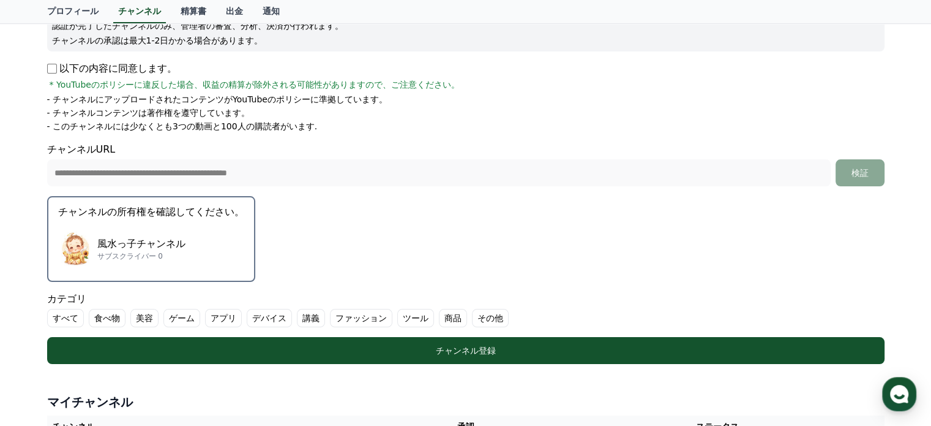
click at [190, 217] on p "チャンネルの所有権を確認してください。" at bounding box center [151, 212] width 186 height 15
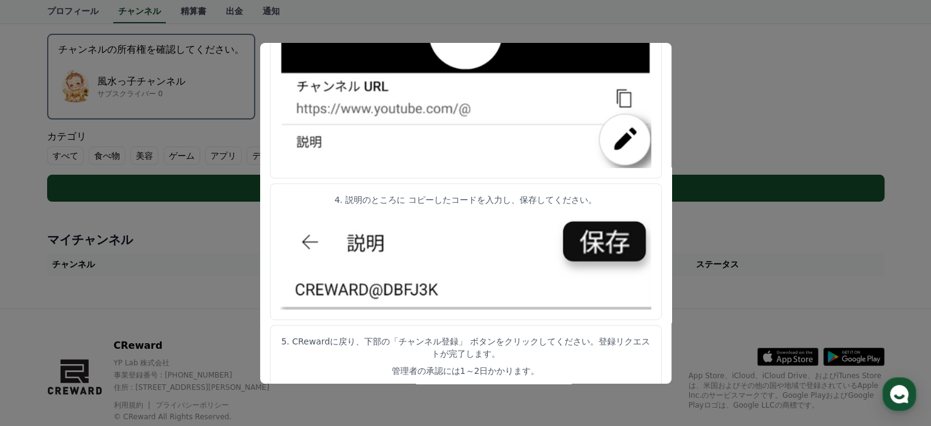
scroll to position [367, 0]
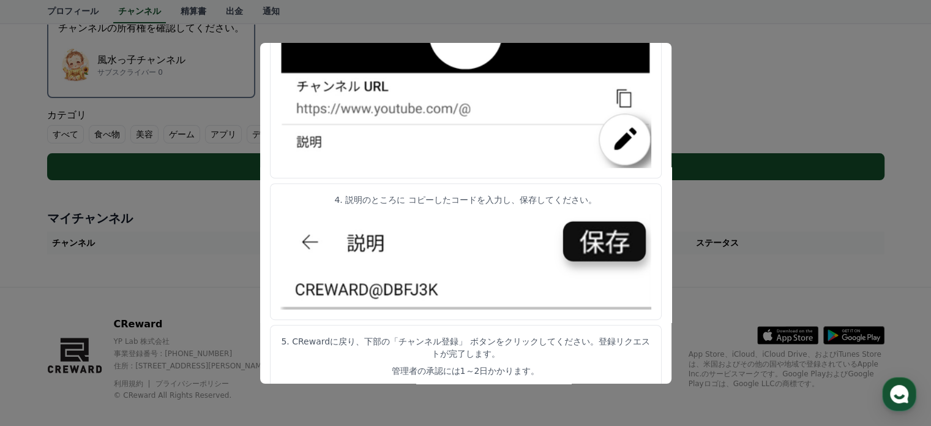
click at [724, 231] on button "close modal" at bounding box center [465, 213] width 931 height 426
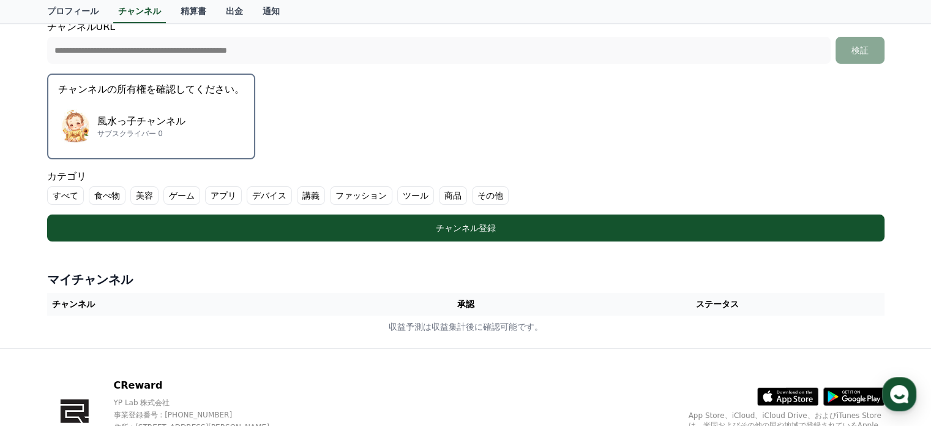
scroll to position [245, 0]
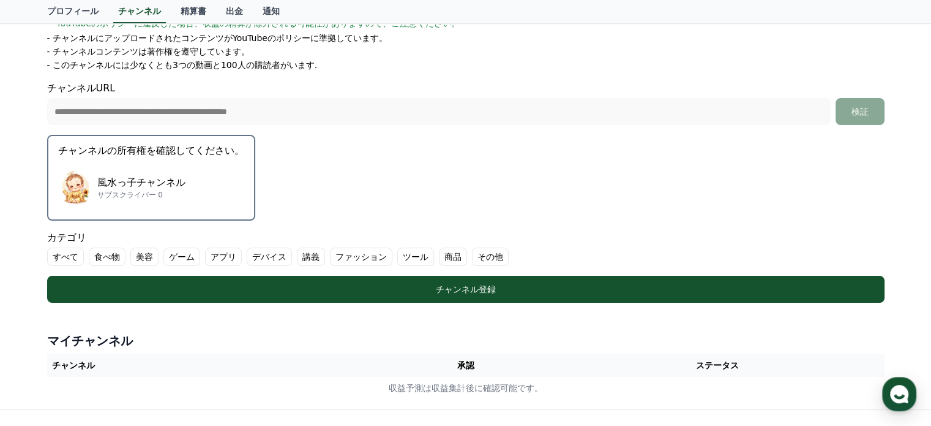
click at [376, 195] on form "**********" at bounding box center [466, 97] width 838 height 409
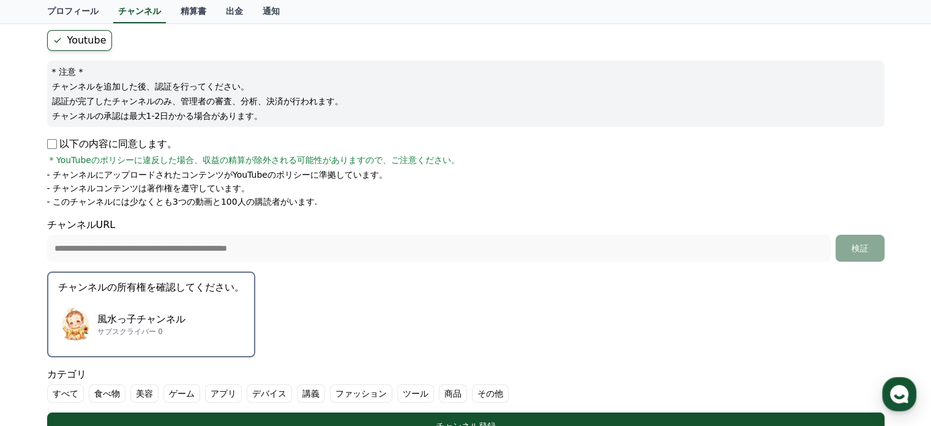
scroll to position [0, 0]
